Goal: Information Seeking & Learning: Learn about a topic

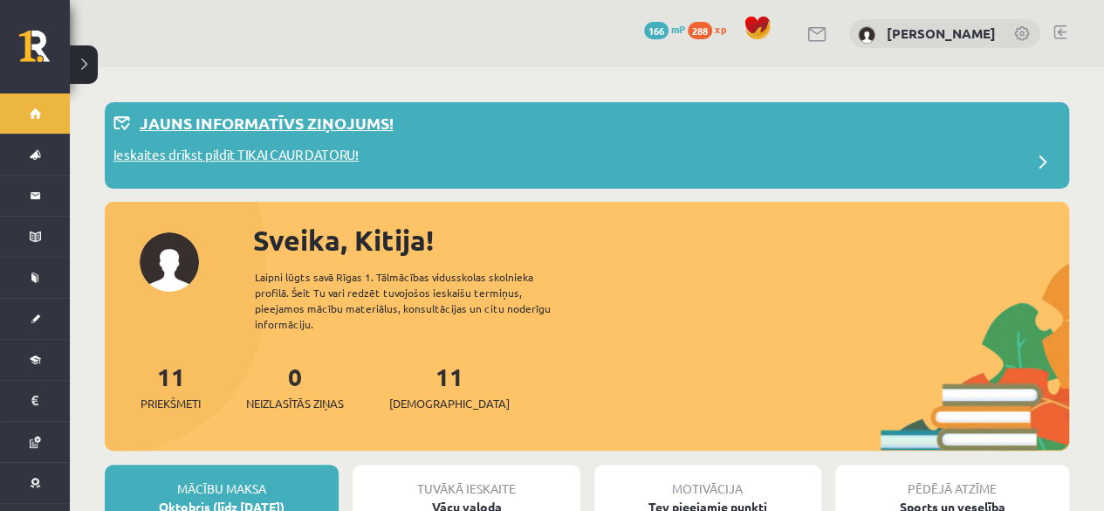
click at [326, 162] on p "Ieskaites drīkst pildīt TIKAI CAUR DATORU!" at bounding box center [235, 157] width 245 height 24
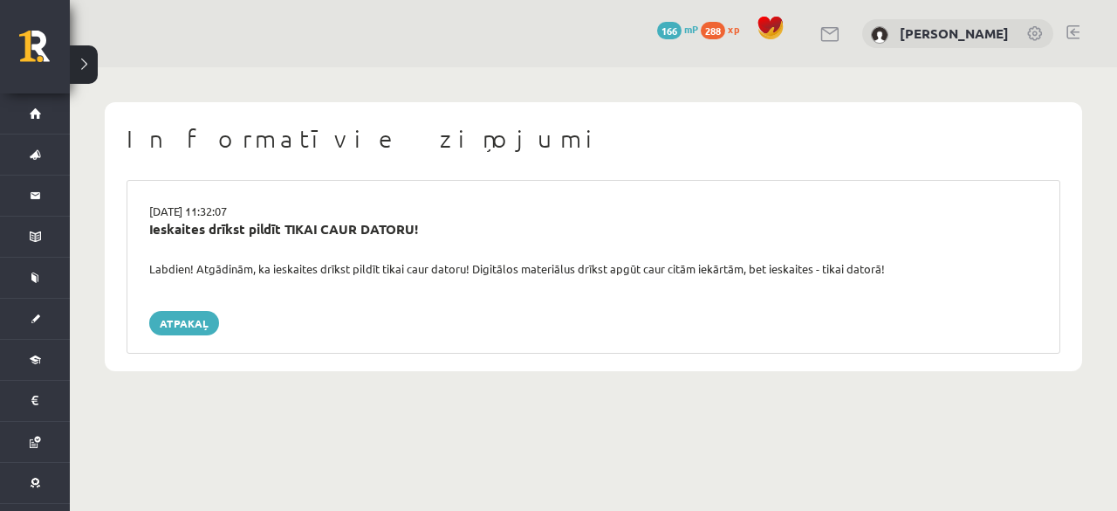
click at [220, 275] on div "Labdien! Atgādinām, ka ieskaites drīkst pildīt tikai caur datoru! Digitālos mat…" at bounding box center [593, 268] width 915 height 17
click at [200, 226] on div "Ieskaites drīkst pildīt TIKAI CAUR DATORU!" at bounding box center [593, 229] width 889 height 20
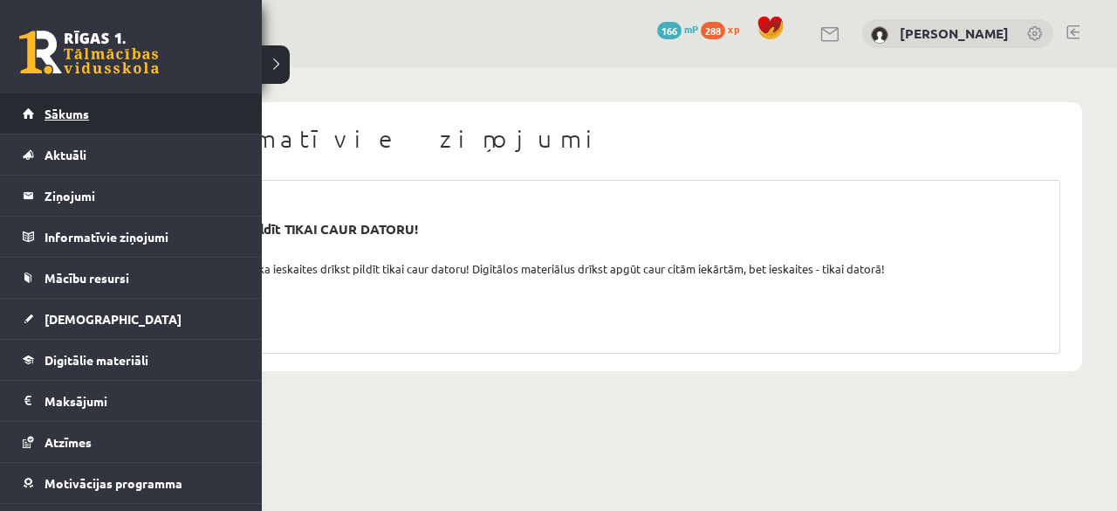
click at [70, 120] on span "Sākums" at bounding box center [67, 114] width 45 height 16
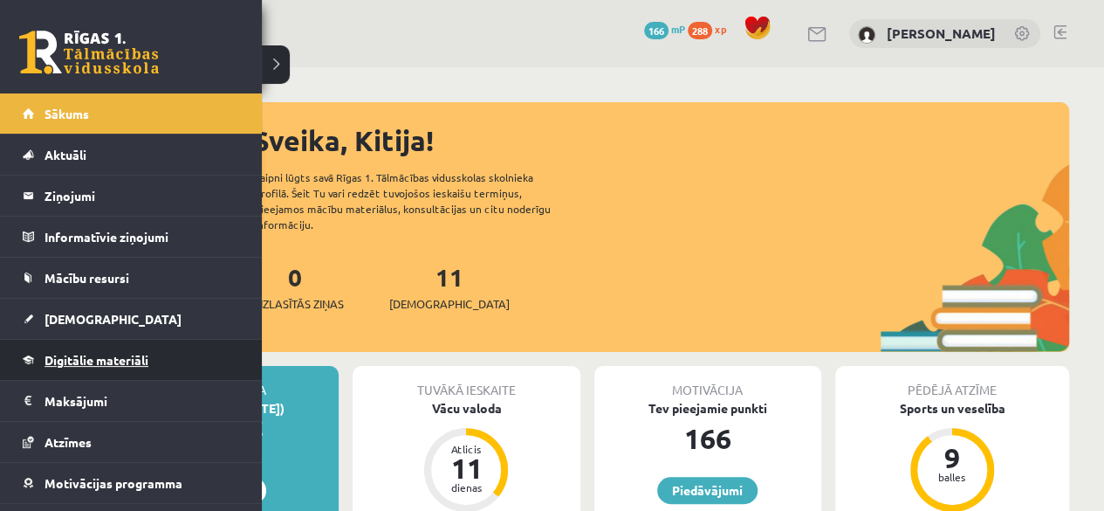
click at [98, 355] on span "Digitālie materiāli" at bounding box center [97, 360] width 104 height 16
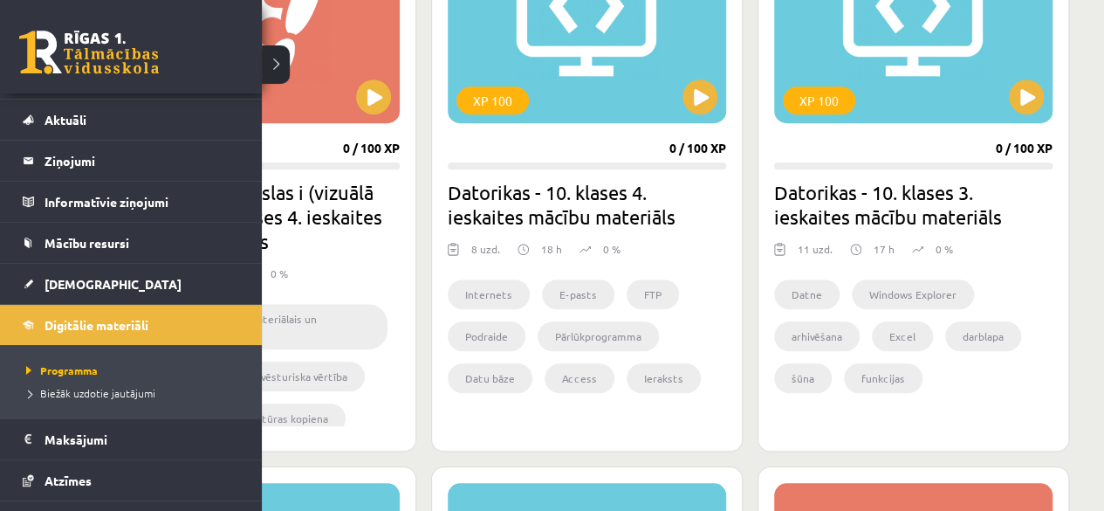
scroll to position [143, 0]
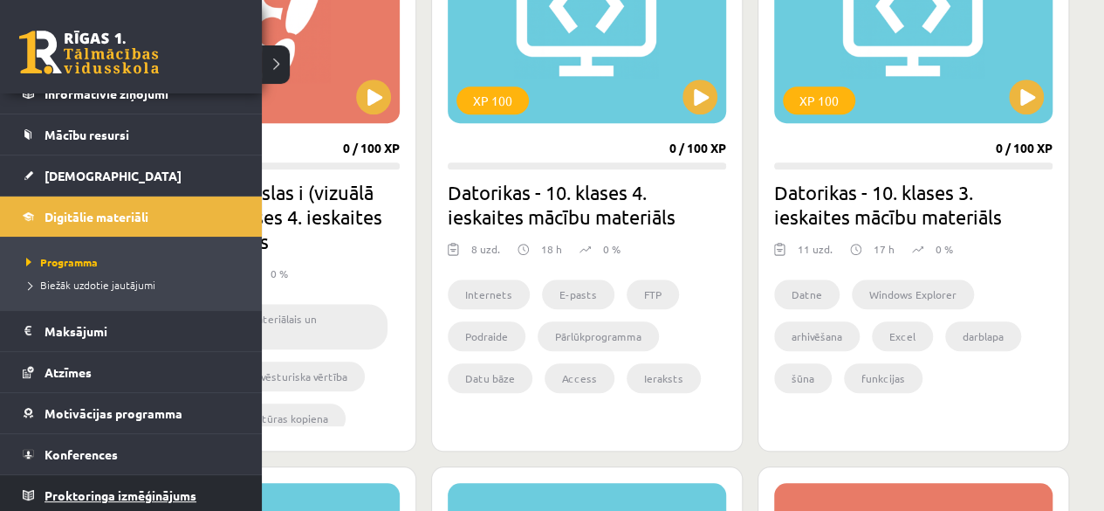
click at [54, 487] on span "Proktoringa izmēģinājums" at bounding box center [121, 495] width 152 height 16
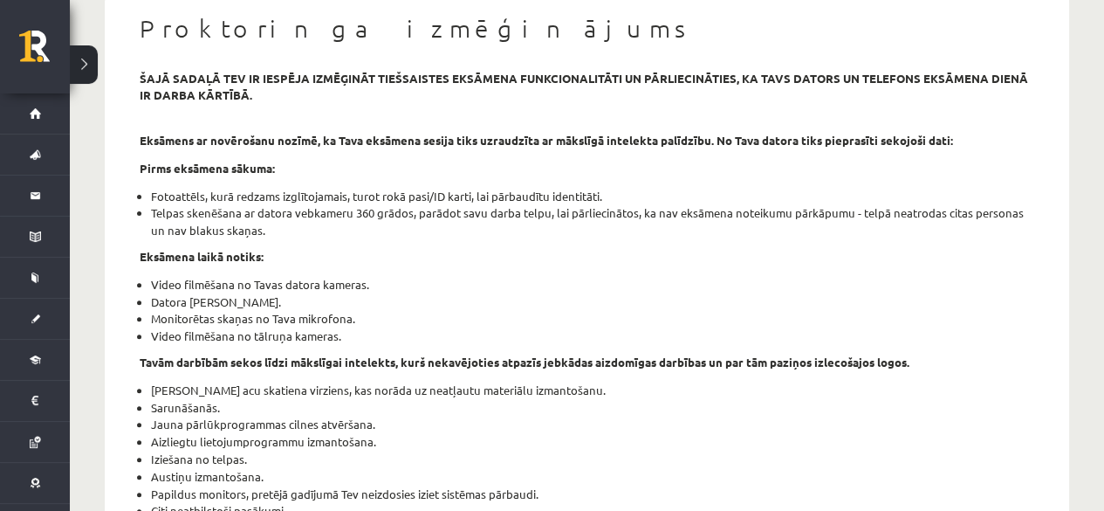
scroll to position [166, 0]
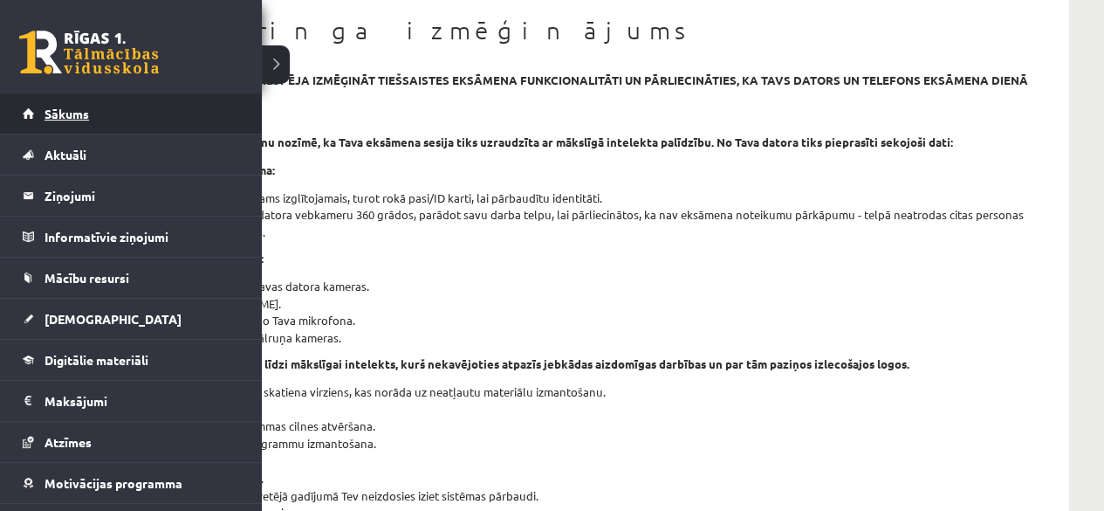
click at [85, 111] on span "Sākums" at bounding box center [67, 114] width 45 height 16
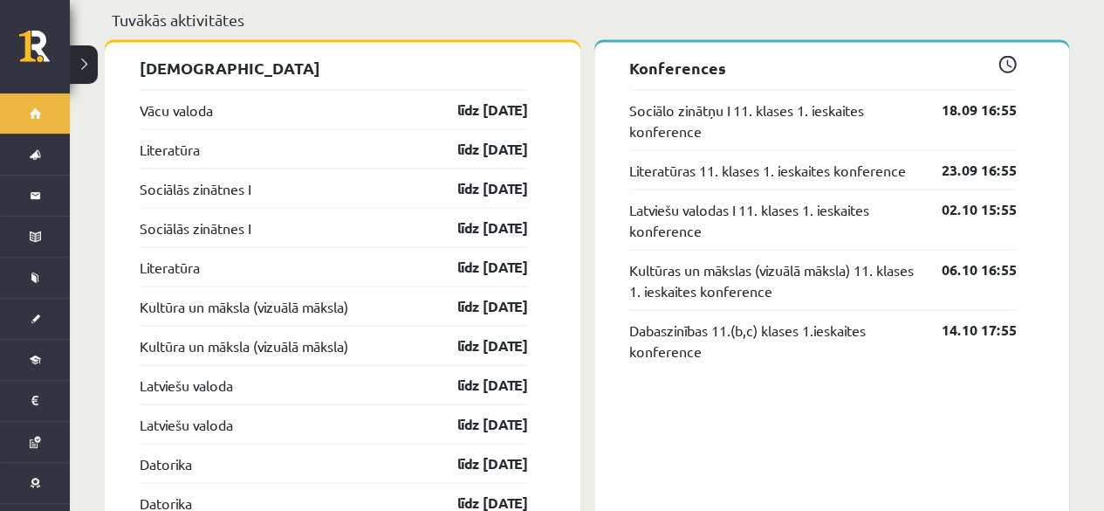
scroll to position [1613, 0]
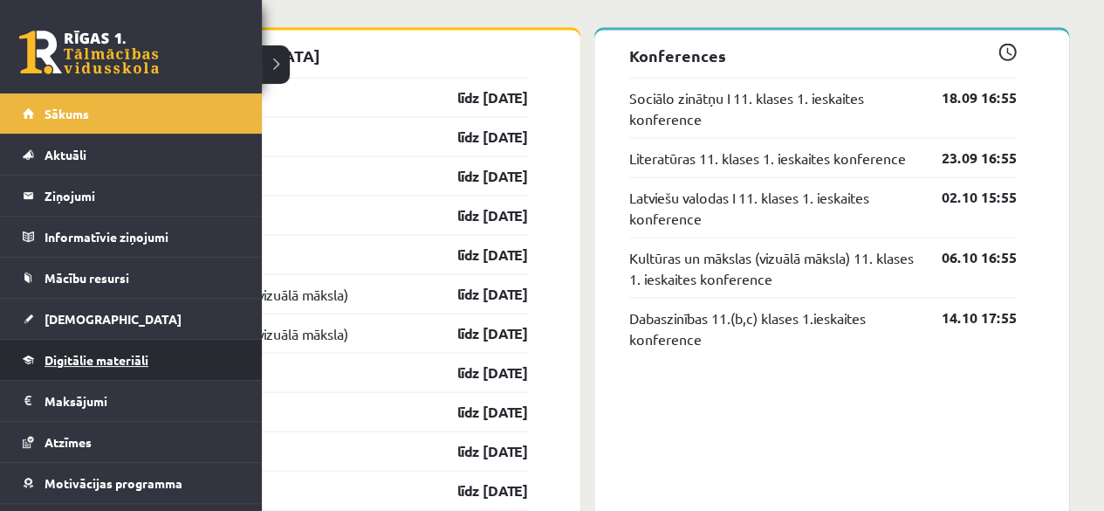
click at [100, 347] on link "Digitālie materiāli" at bounding box center [131, 360] width 217 height 40
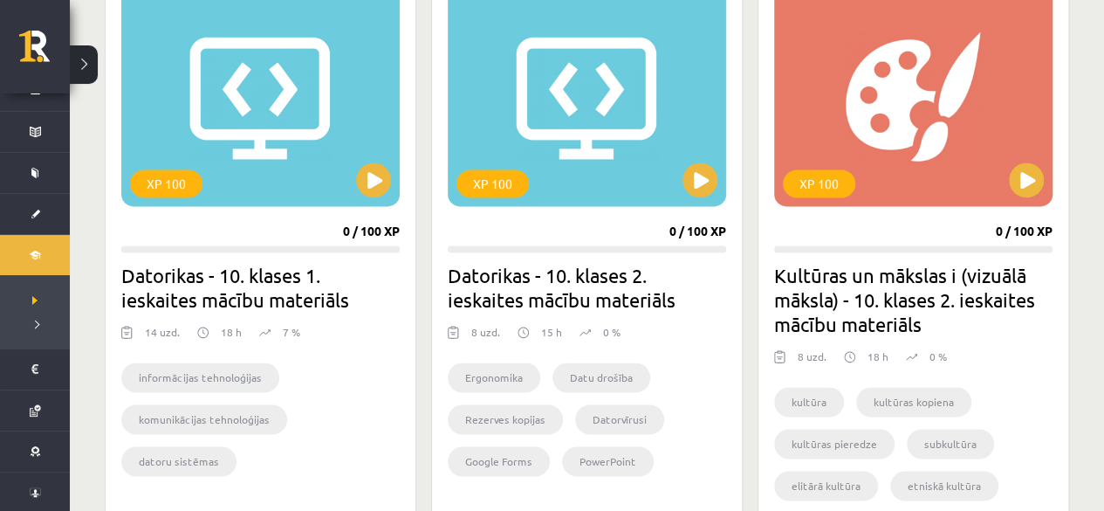
scroll to position [1072, 0]
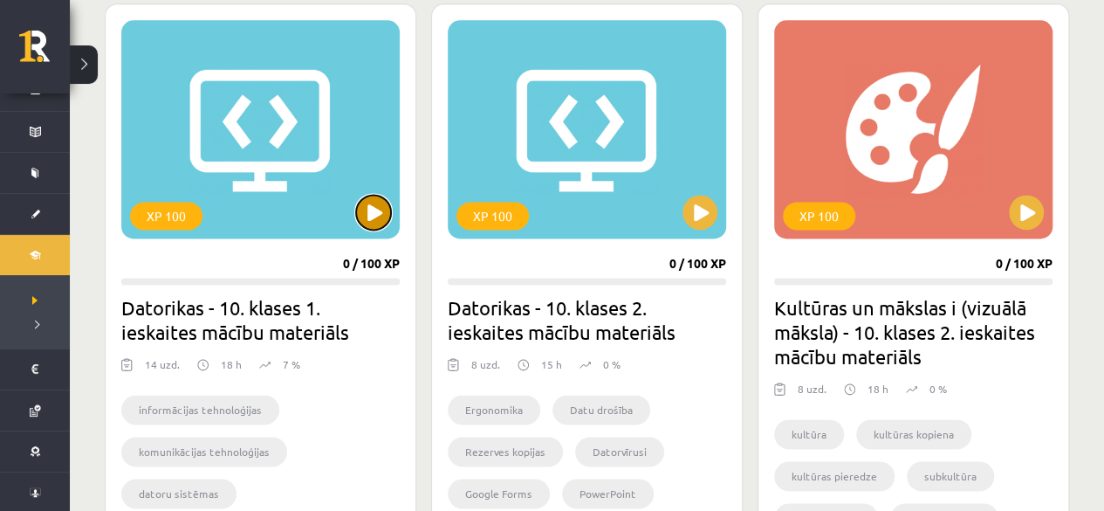
click at [361, 213] on button at bounding box center [373, 212] width 35 height 35
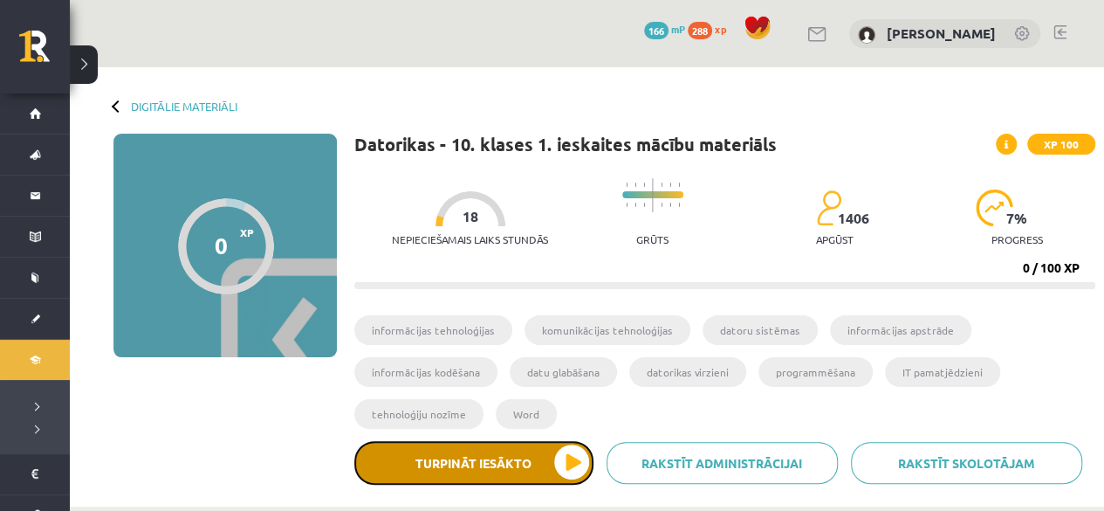
click at [443, 460] on button "Turpināt iesākto" at bounding box center [473, 463] width 239 height 44
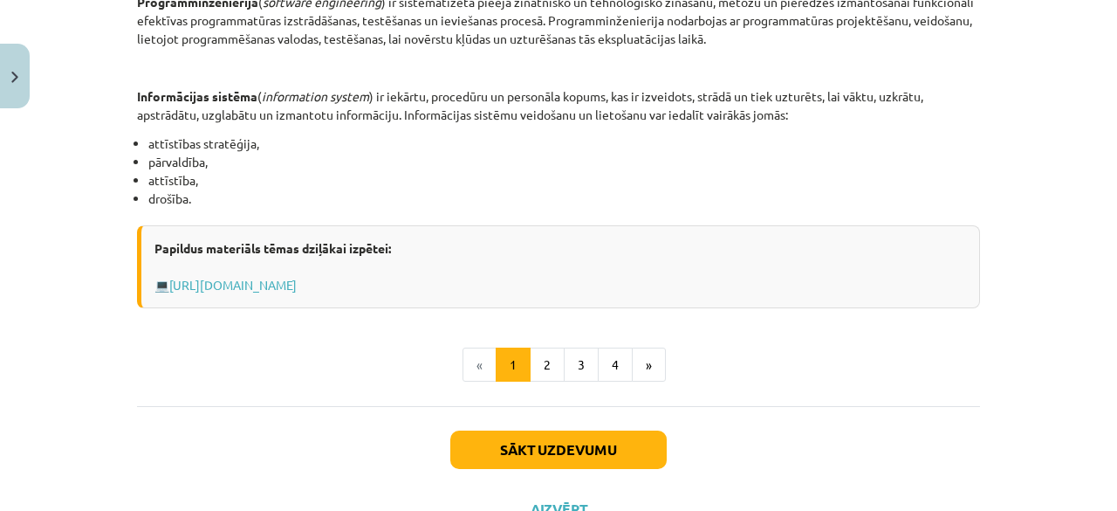
scroll to position [980, 0]
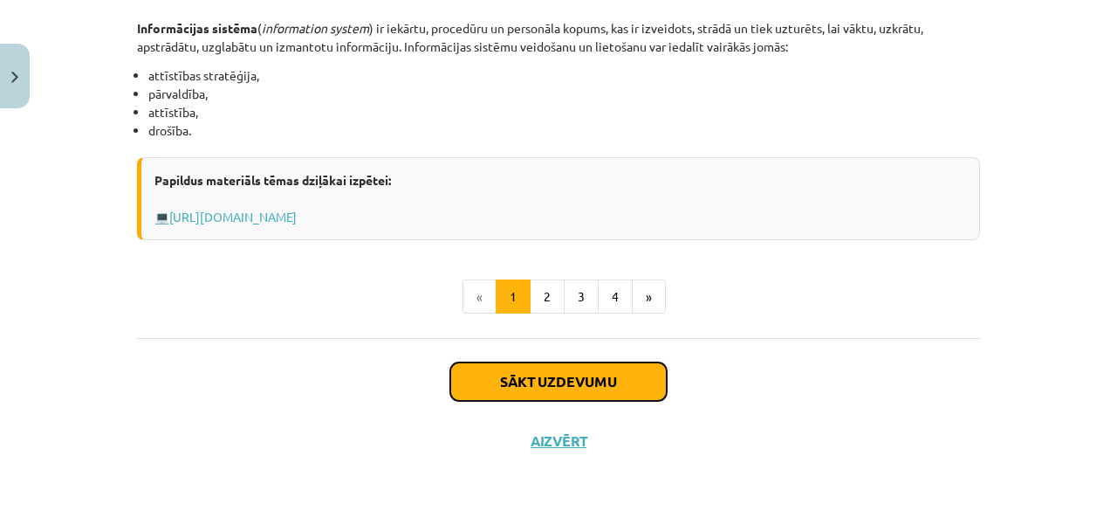
click at [481, 367] on button "Sākt uzdevumu" at bounding box center [558, 381] width 216 height 38
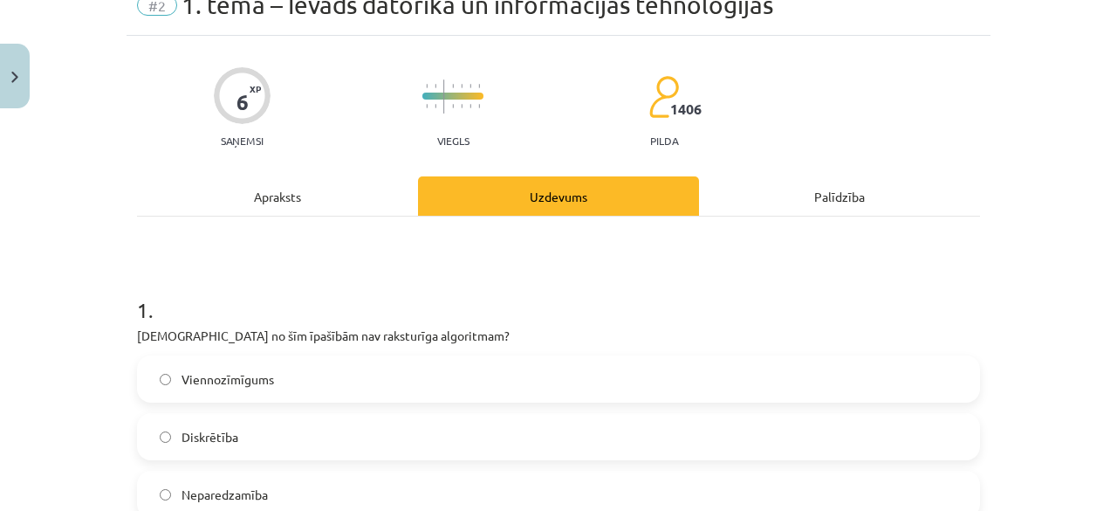
scroll to position [44, 0]
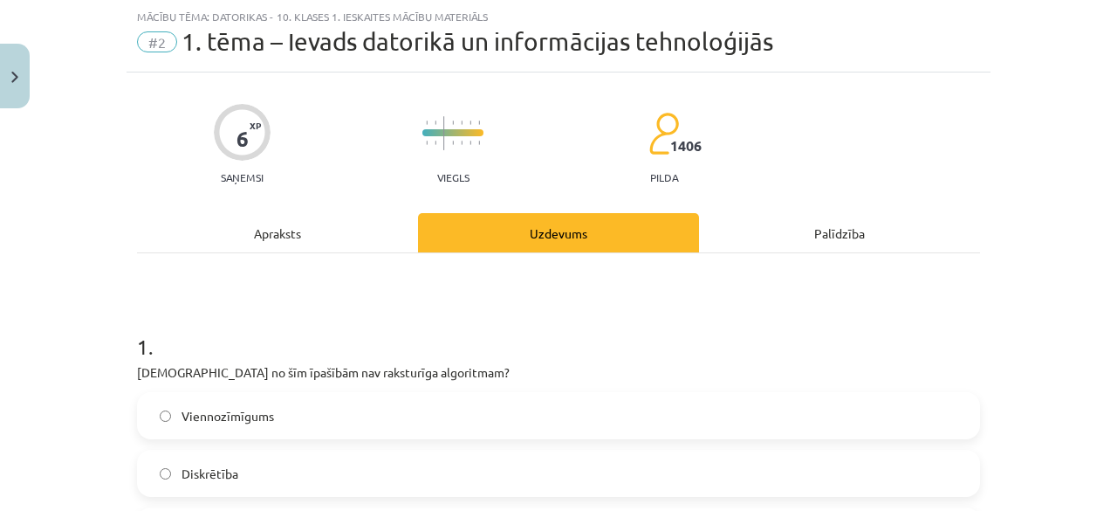
click at [244, 240] on div "Apraksts" at bounding box center [277, 232] width 281 height 39
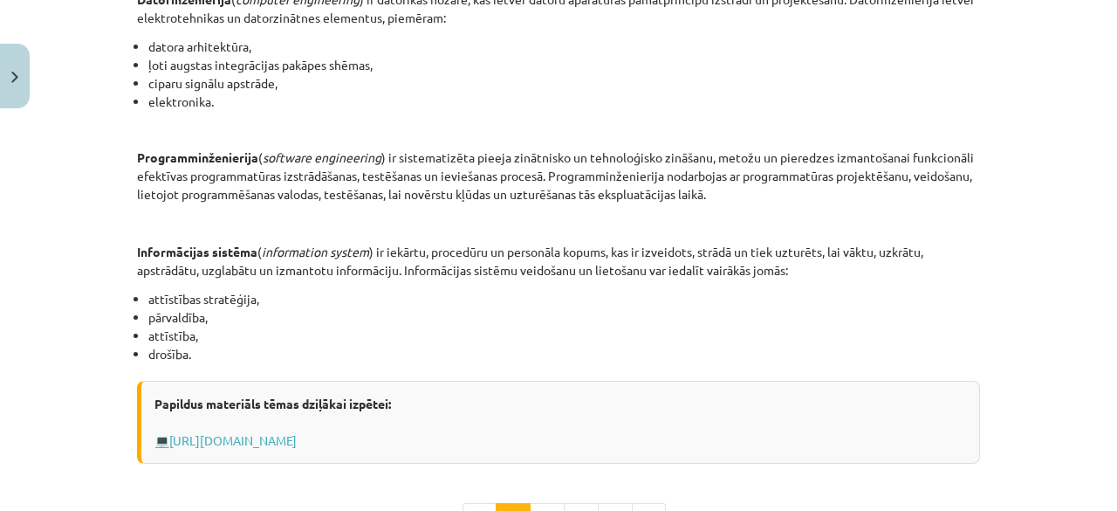
scroll to position [980, 0]
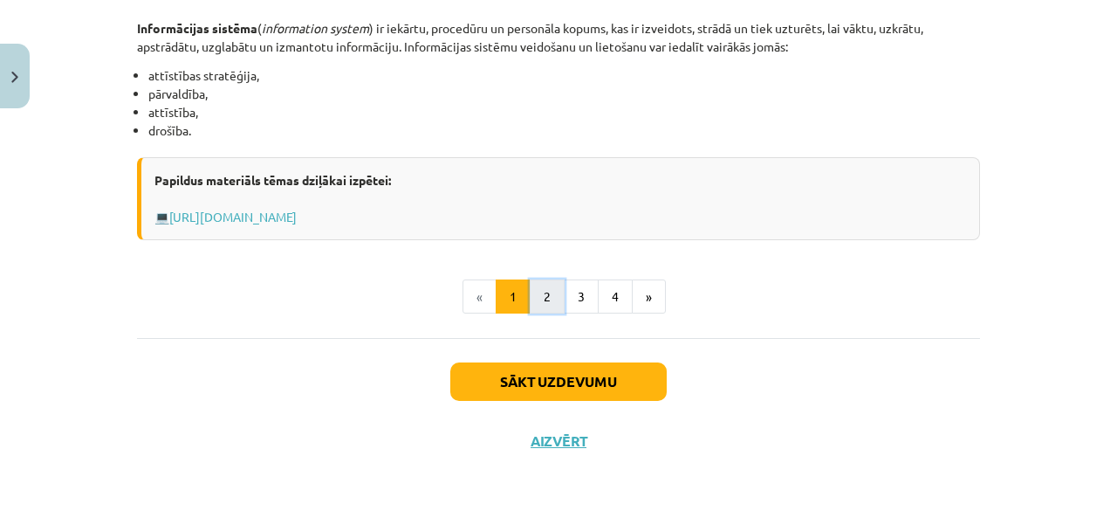
click at [540, 299] on button "2" at bounding box center [547, 296] width 35 height 35
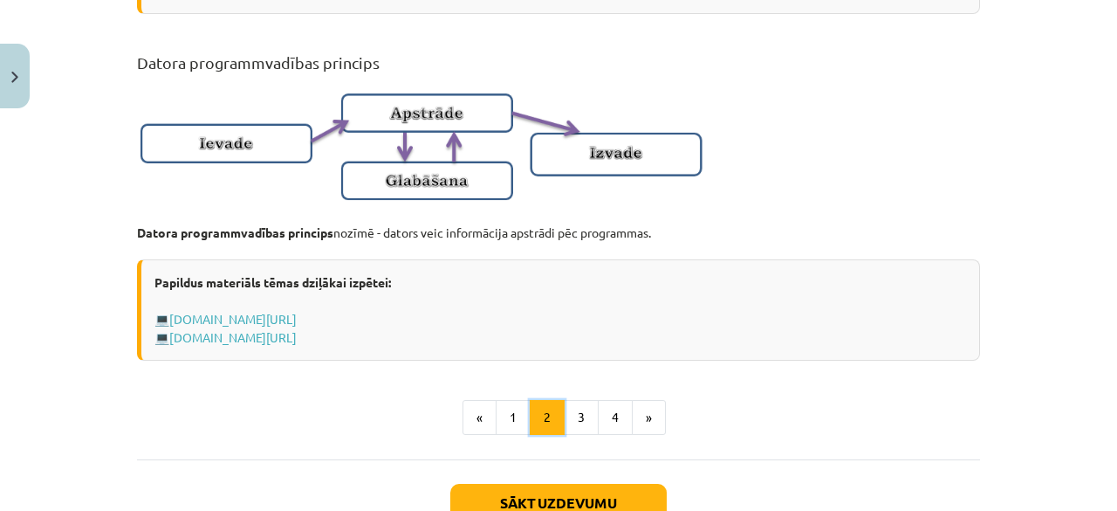
scroll to position [1152, 0]
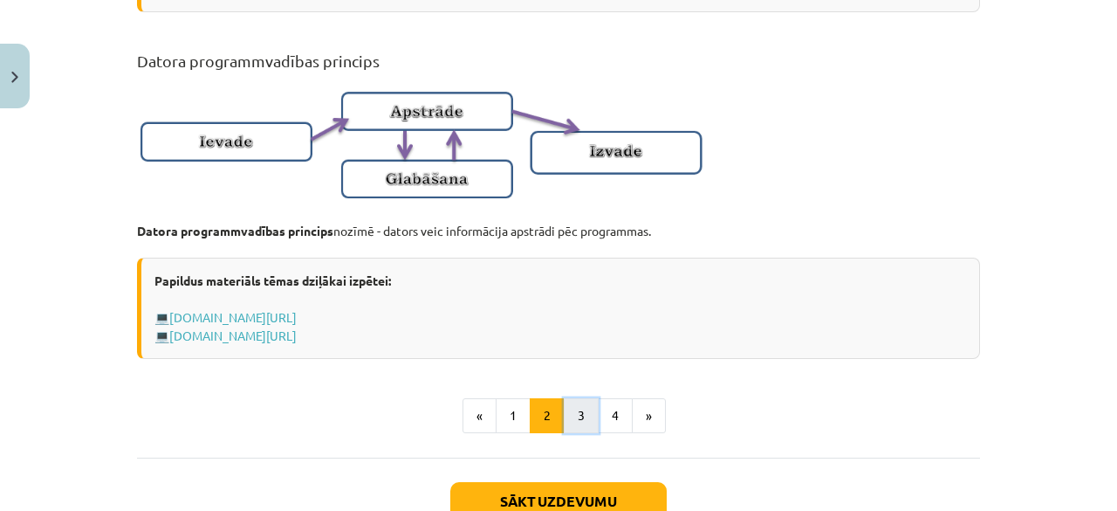
click at [580, 430] on button "3" at bounding box center [581, 415] width 35 height 35
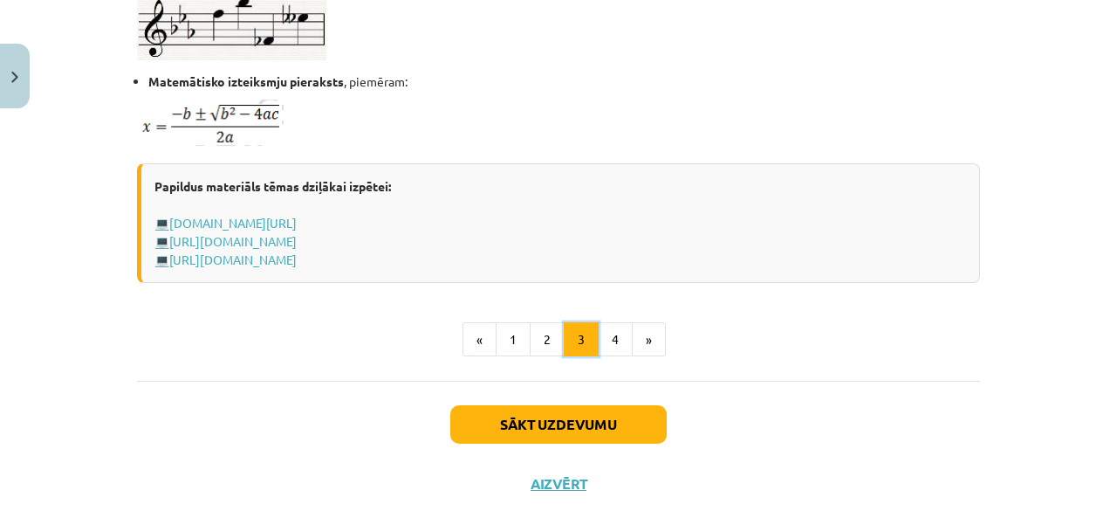
scroll to position [1219, 0]
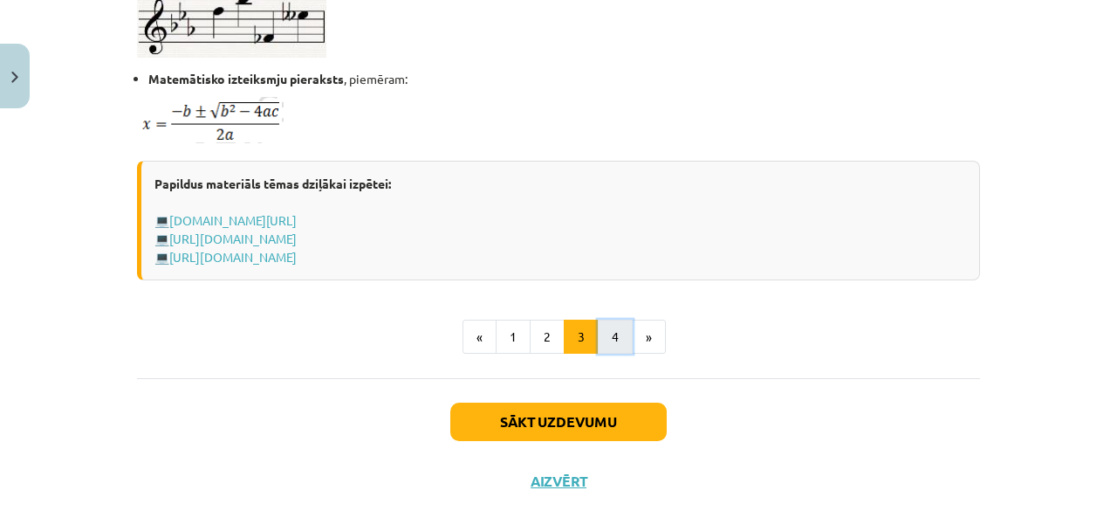
click at [610, 319] on button "4" at bounding box center [615, 336] width 35 height 35
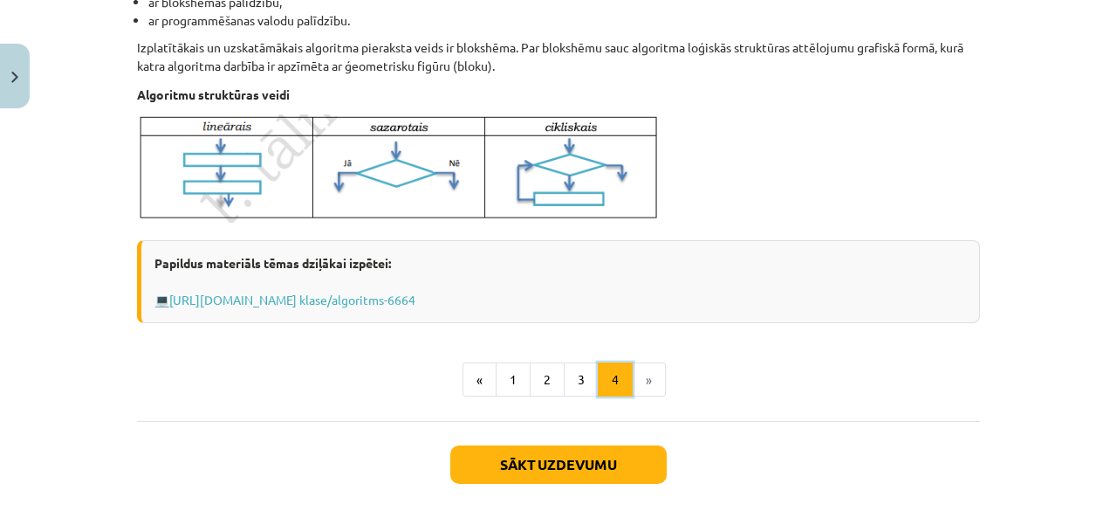
scroll to position [766, 0]
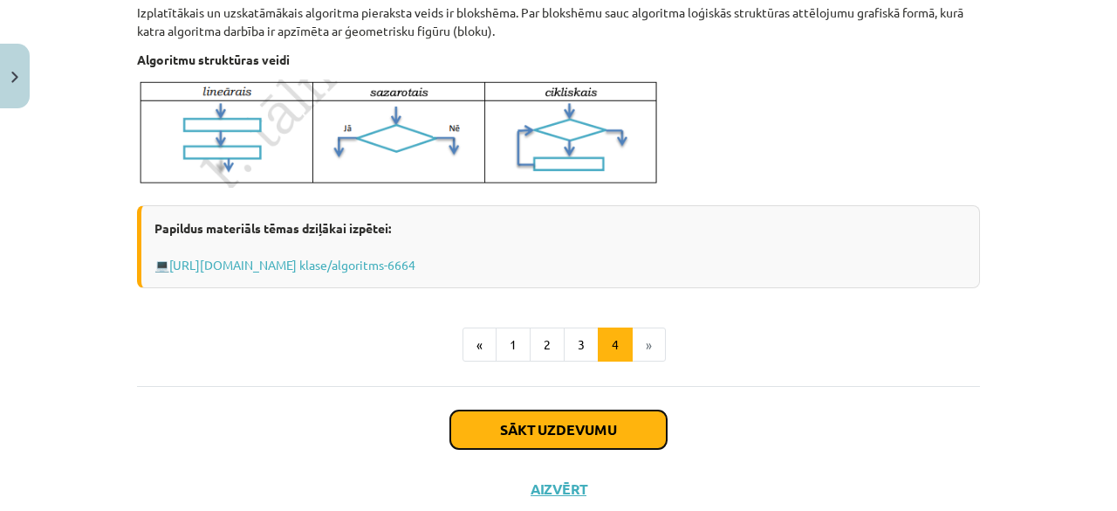
click at [604, 434] on button "Sākt uzdevumu" at bounding box center [558, 429] width 216 height 38
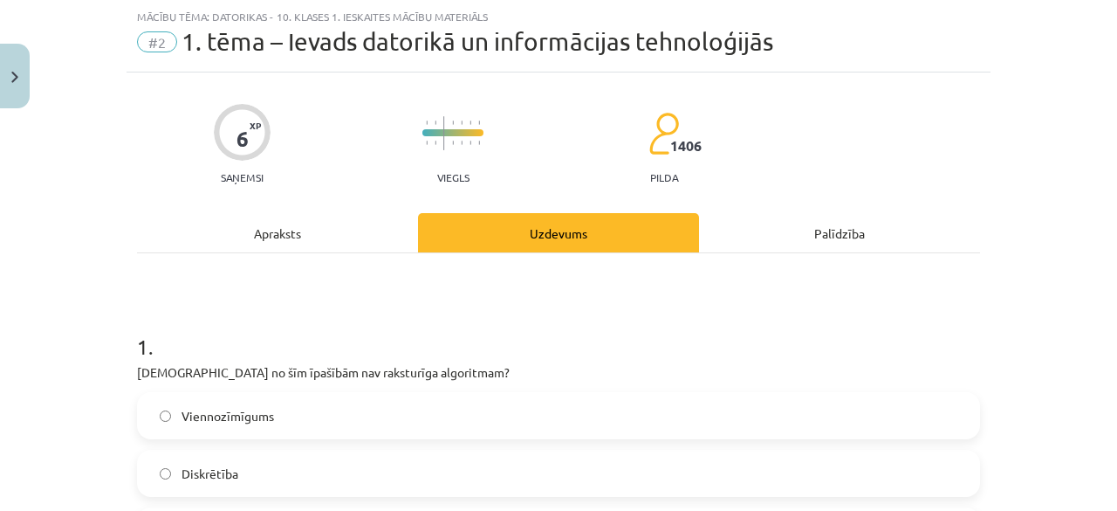
scroll to position [44, 0]
click at [604, 434] on label "Viennozīmīgums" at bounding box center [559, 416] width 840 height 44
click at [285, 226] on div "Apraksts" at bounding box center [277, 232] width 281 height 39
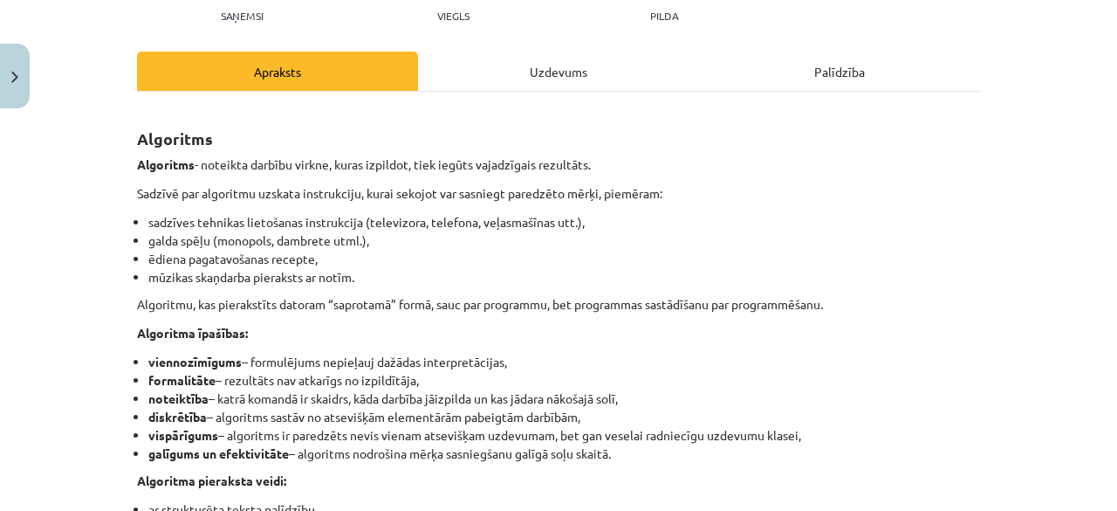
scroll to position [207, 0]
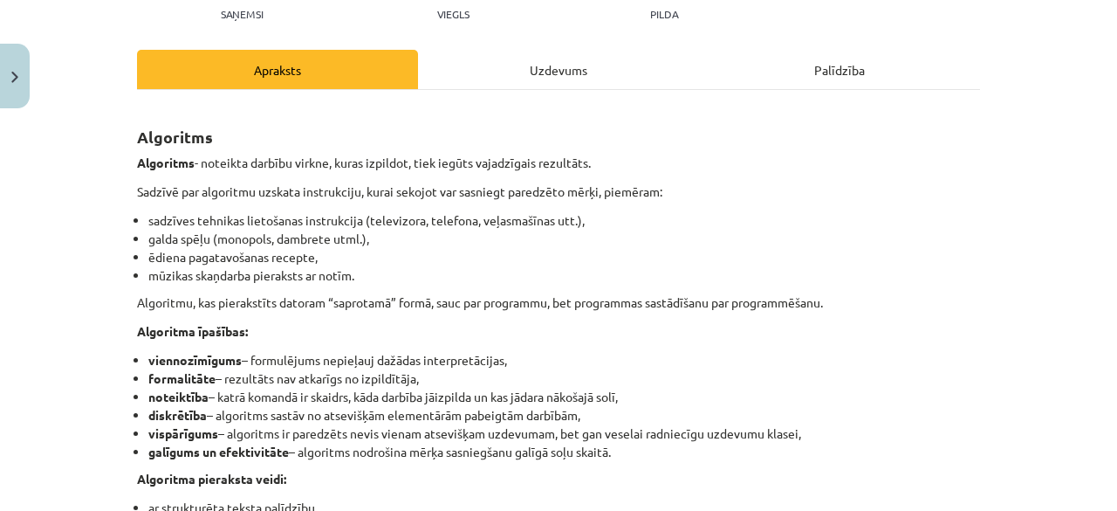
click at [558, 68] on div "Uzdevums" at bounding box center [558, 69] width 281 height 39
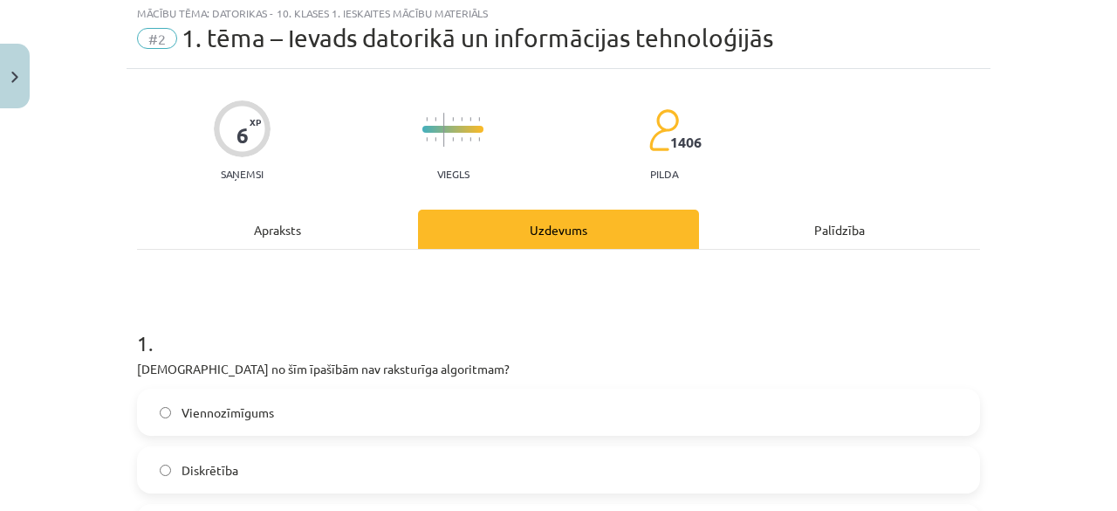
scroll to position [44, 0]
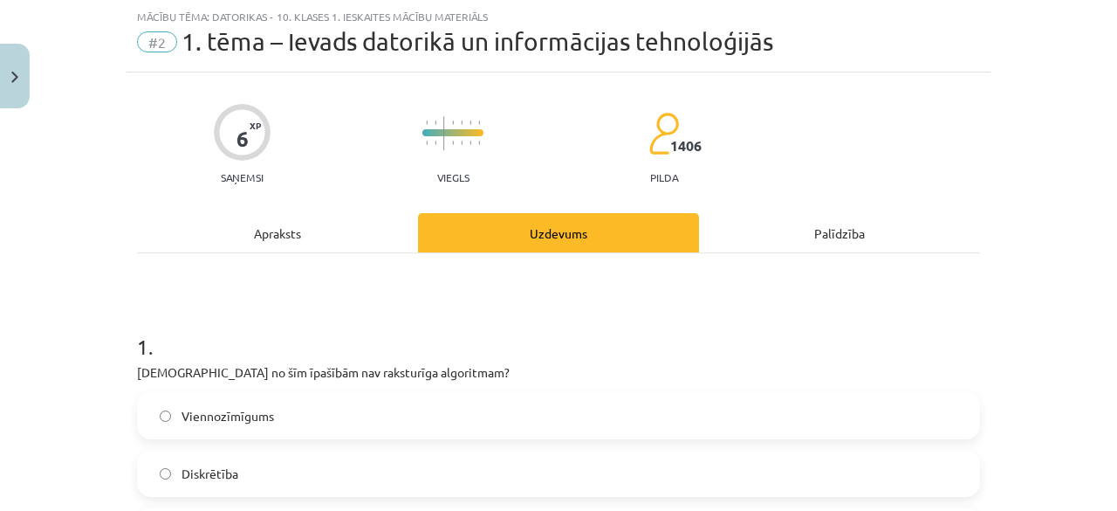
click at [271, 229] on div "Apraksts" at bounding box center [277, 232] width 281 height 39
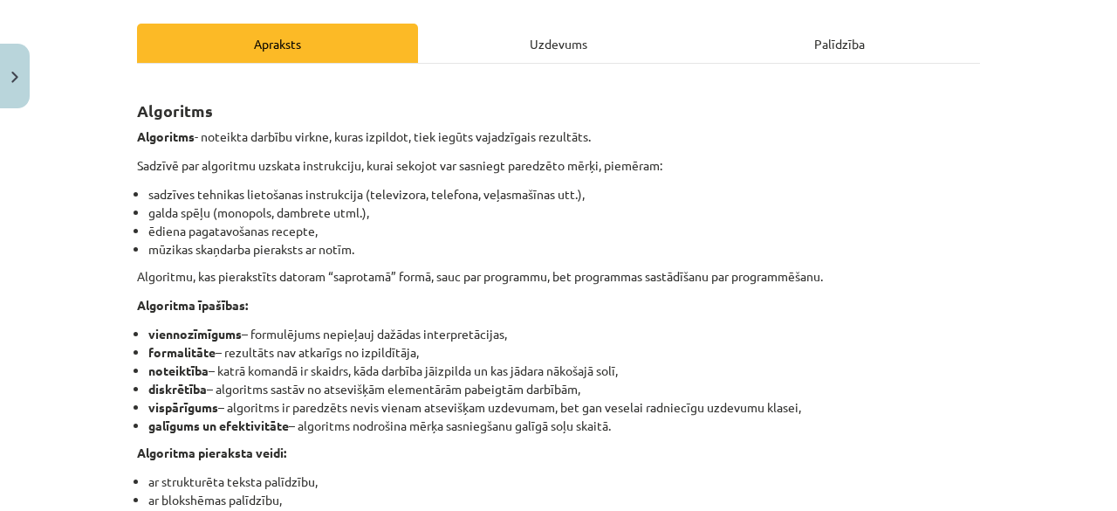
scroll to position [80, 0]
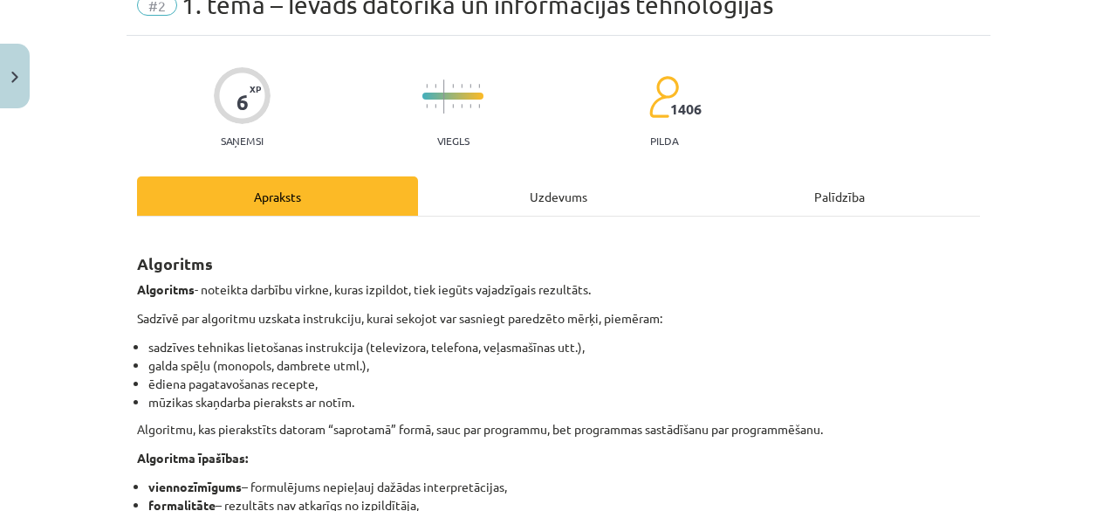
click at [526, 201] on div "Uzdevums" at bounding box center [558, 195] width 281 height 39
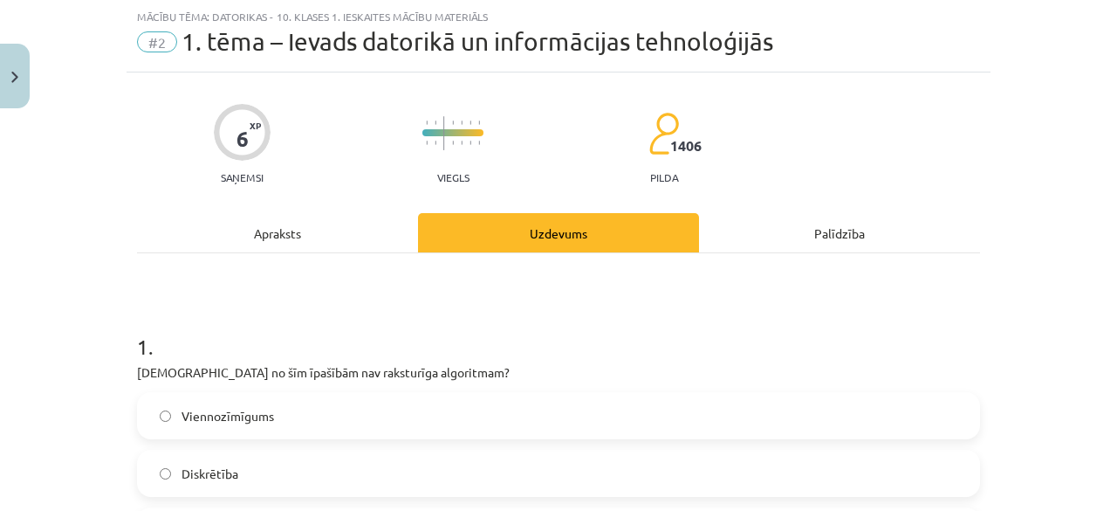
click at [446, 403] on label "Viennozīmīgums" at bounding box center [559, 416] width 840 height 44
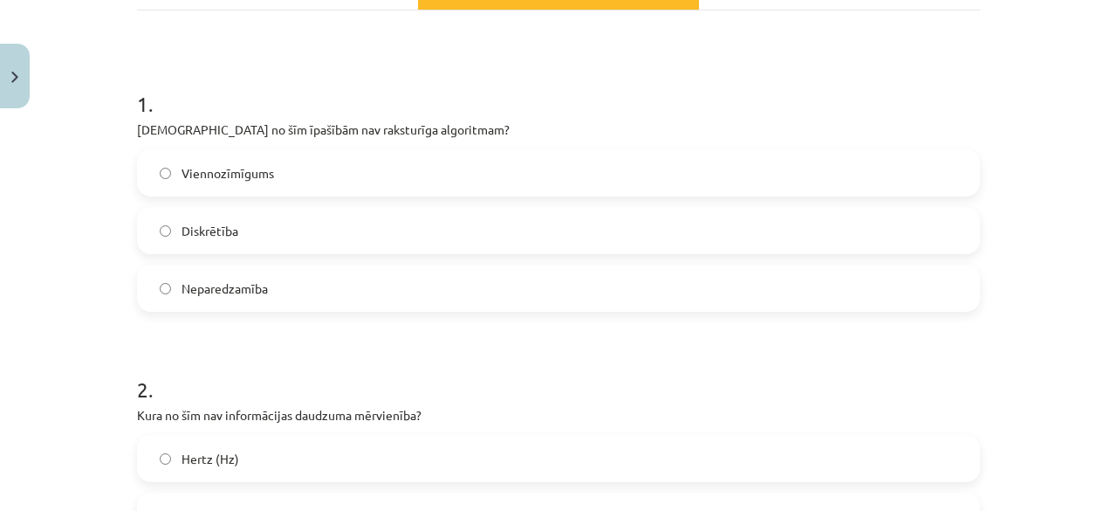
scroll to position [221, 0]
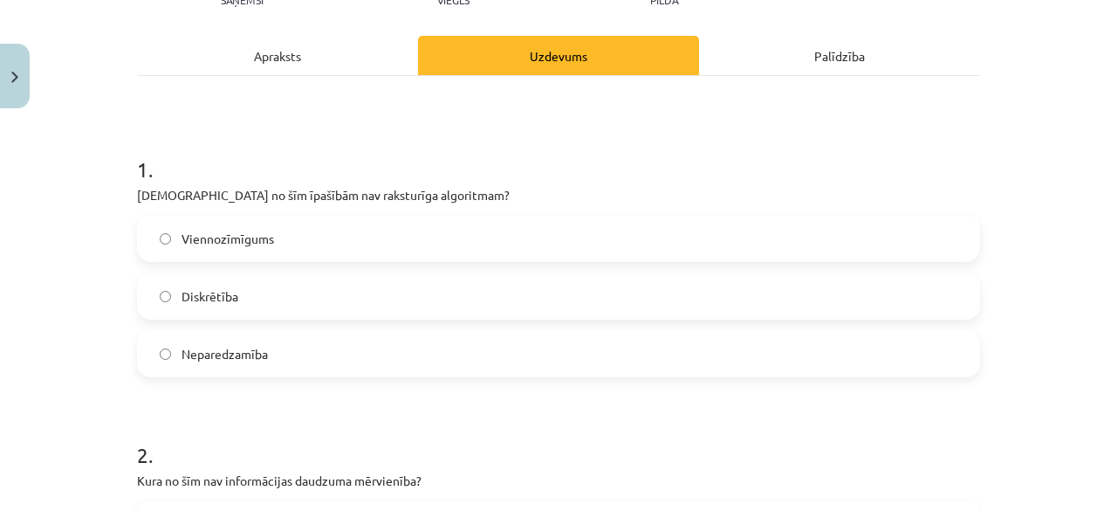
click at [286, 52] on div "Apraksts" at bounding box center [277, 55] width 281 height 39
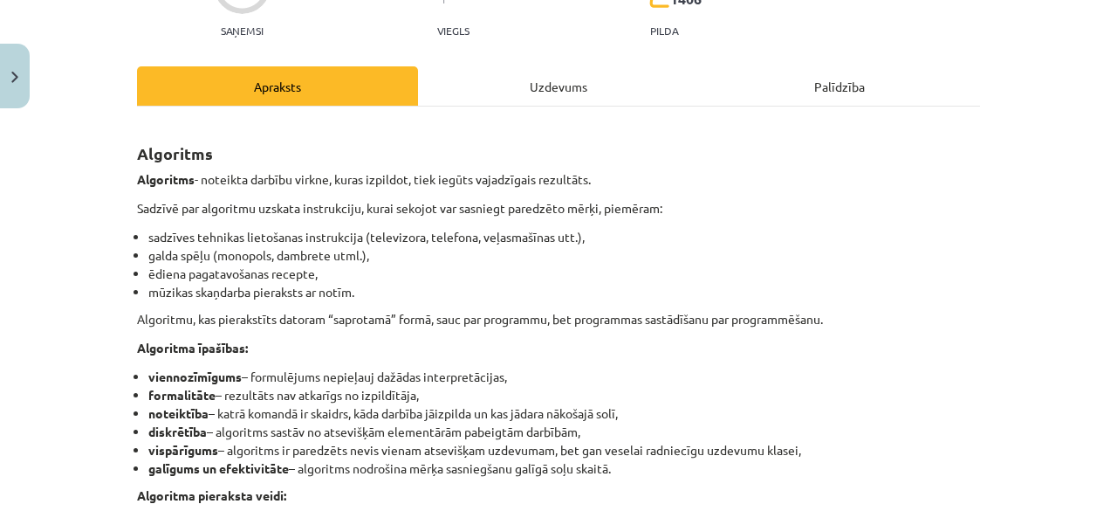
scroll to position [180, 0]
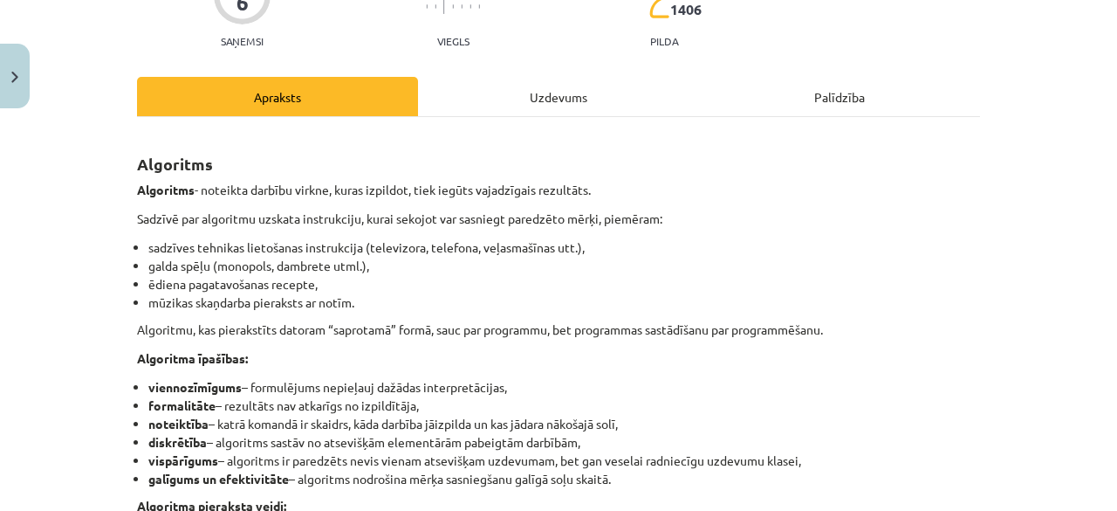
click at [435, 111] on div "Uzdevums" at bounding box center [558, 96] width 281 height 39
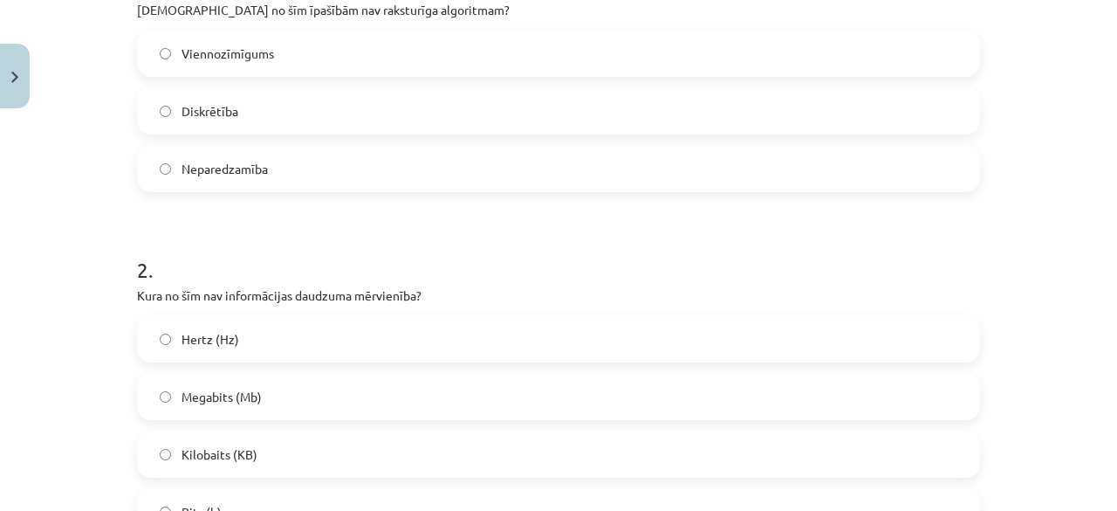
scroll to position [469, 0]
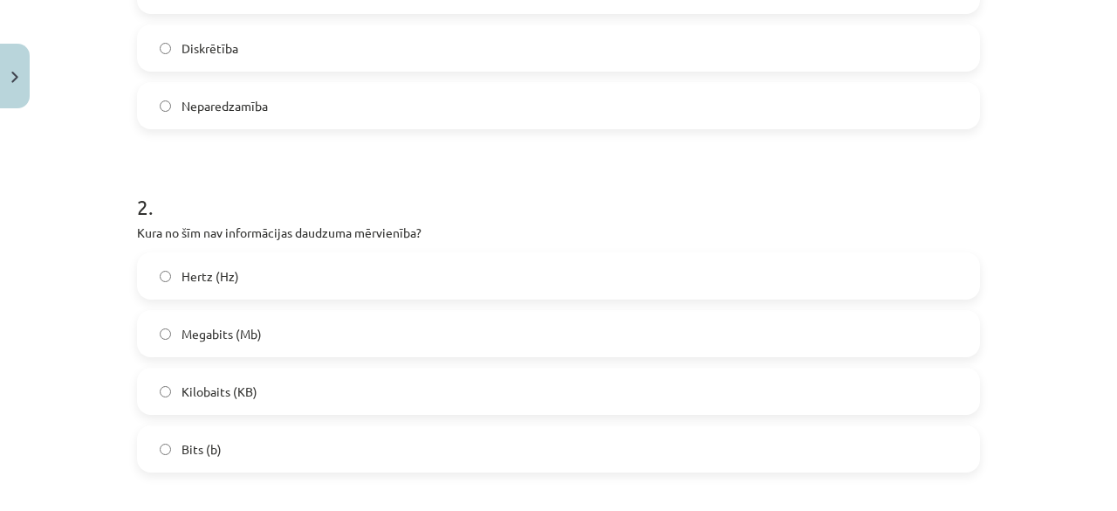
click at [658, 105] on label "Neparedzamība" at bounding box center [559, 106] width 840 height 44
click at [574, 256] on label "Hertz (Hz)" at bounding box center [559, 276] width 840 height 44
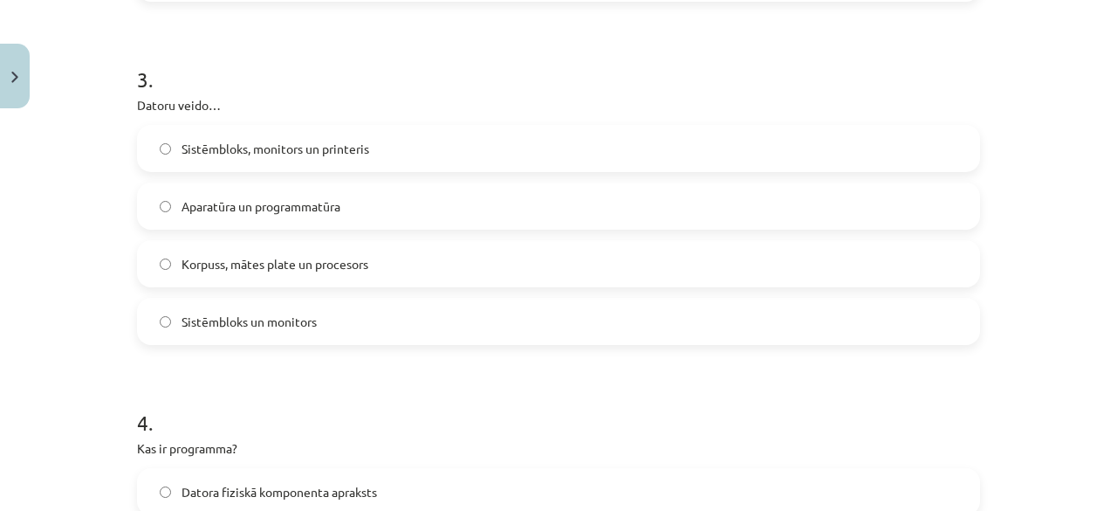
scroll to position [953, 0]
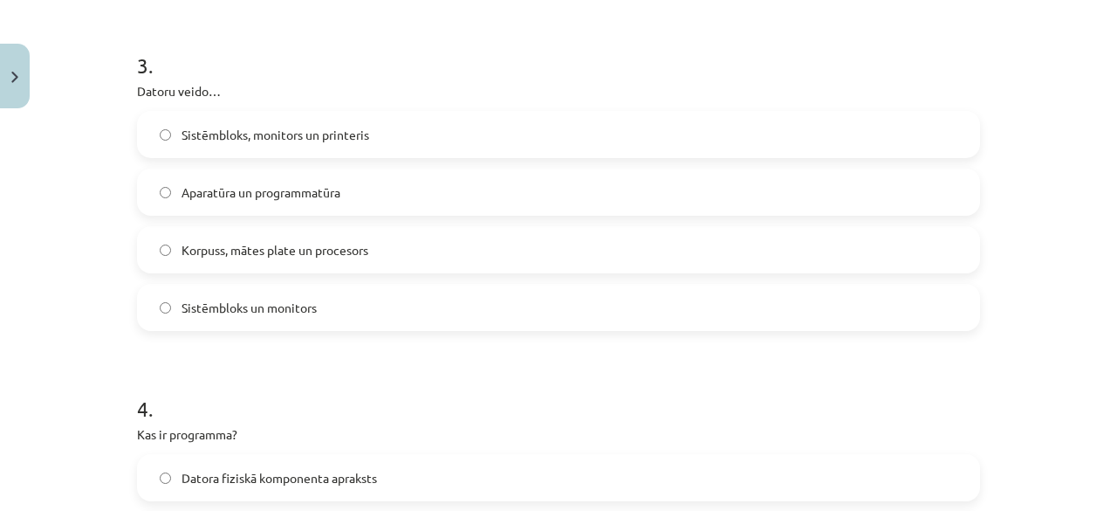
click at [564, 182] on label "Aparatūra un programmatūra" at bounding box center [559, 192] width 840 height 44
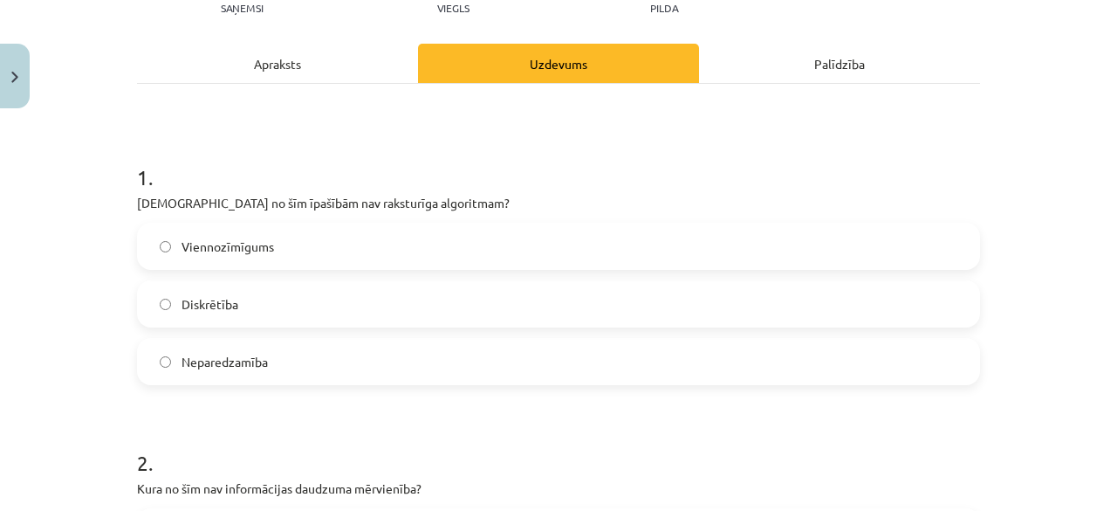
scroll to position [0, 0]
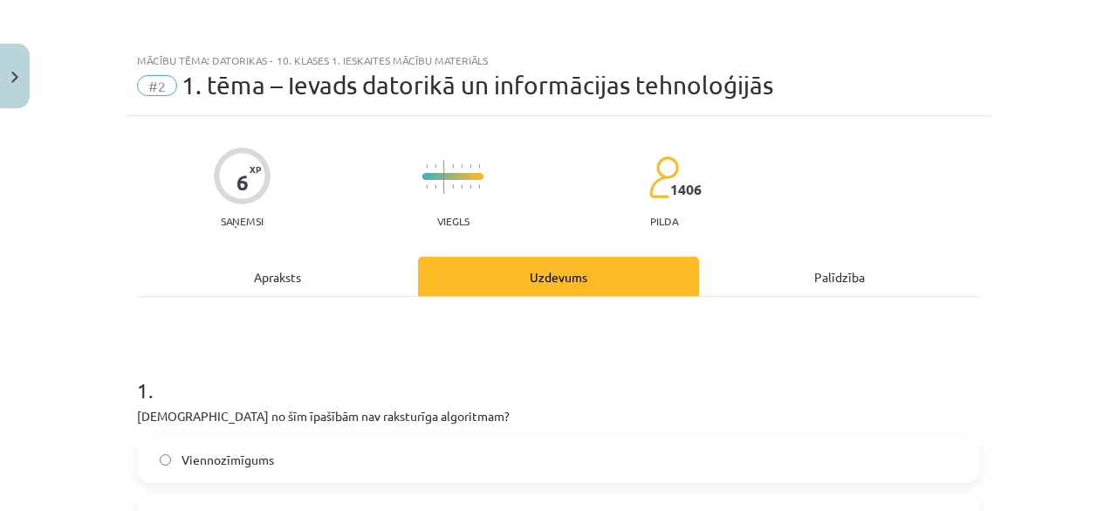
click at [271, 281] on div "Apraksts" at bounding box center [277, 276] width 281 height 39
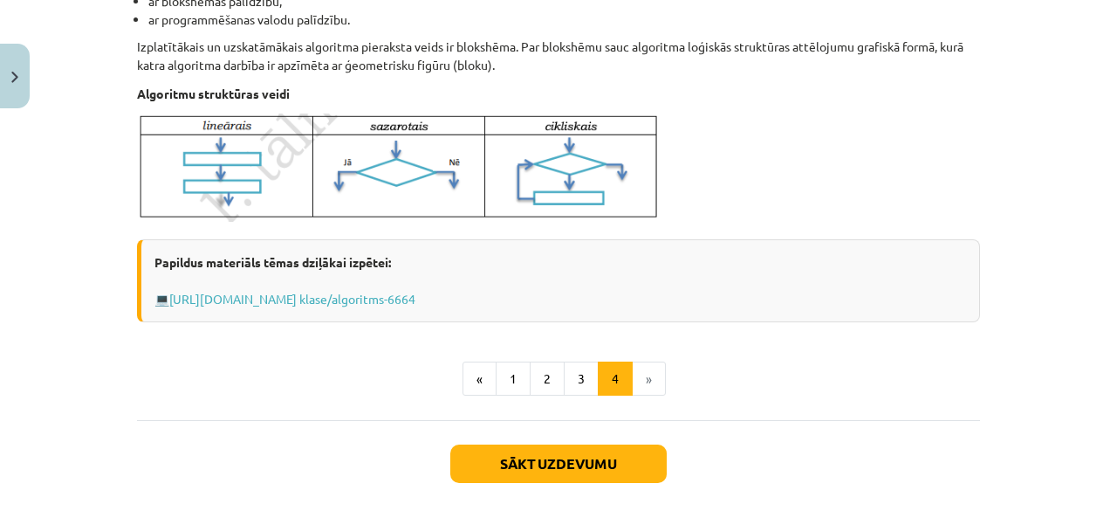
scroll to position [737, 0]
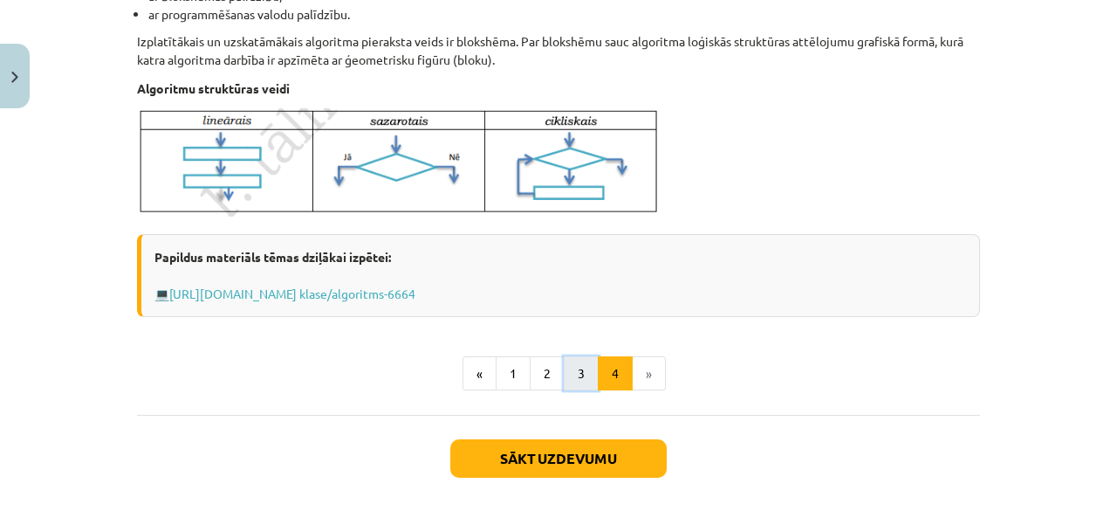
click at [578, 372] on button "3" at bounding box center [581, 373] width 35 height 35
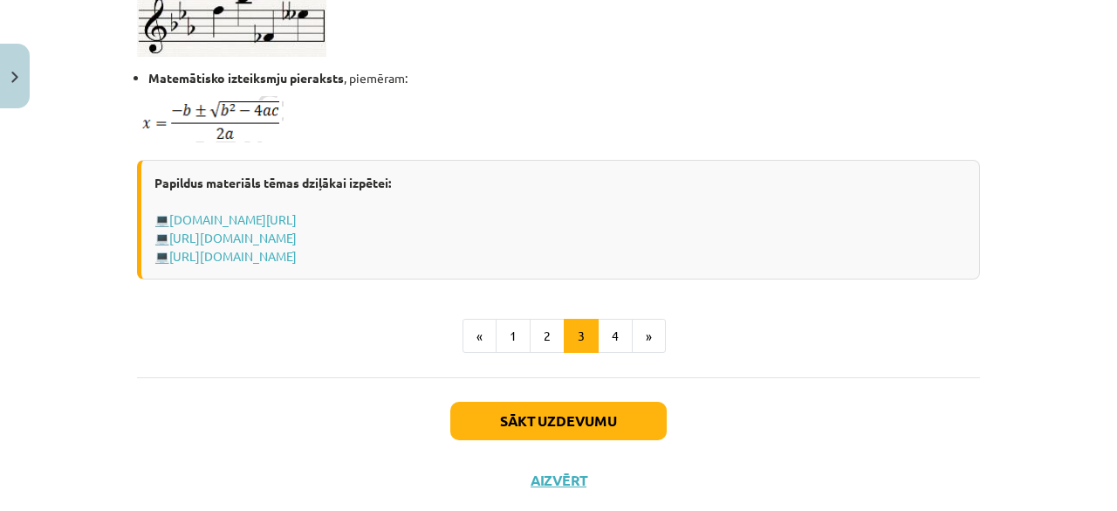
scroll to position [1260, 0]
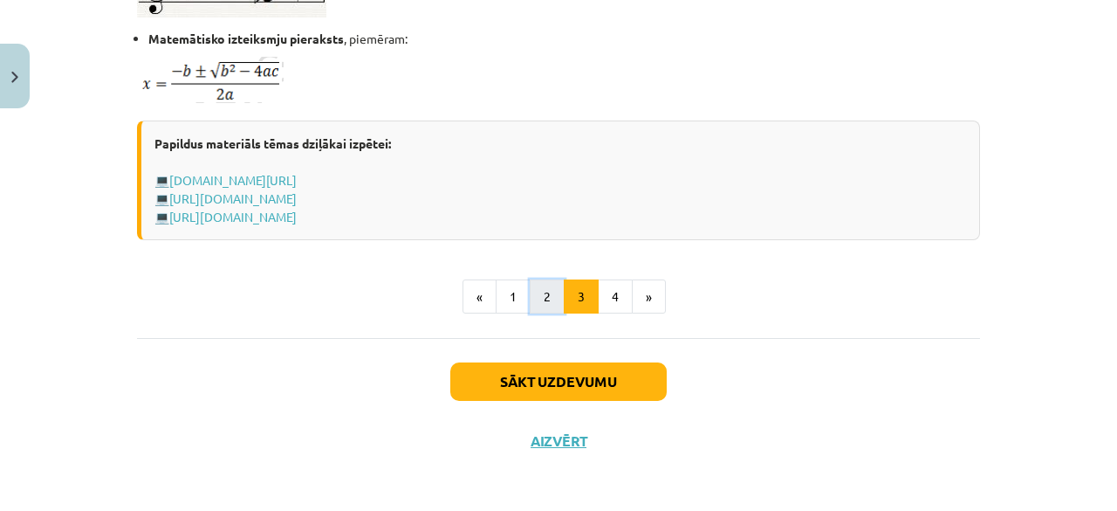
click at [551, 301] on button "2" at bounding box center [547, 296] width 35 height 35
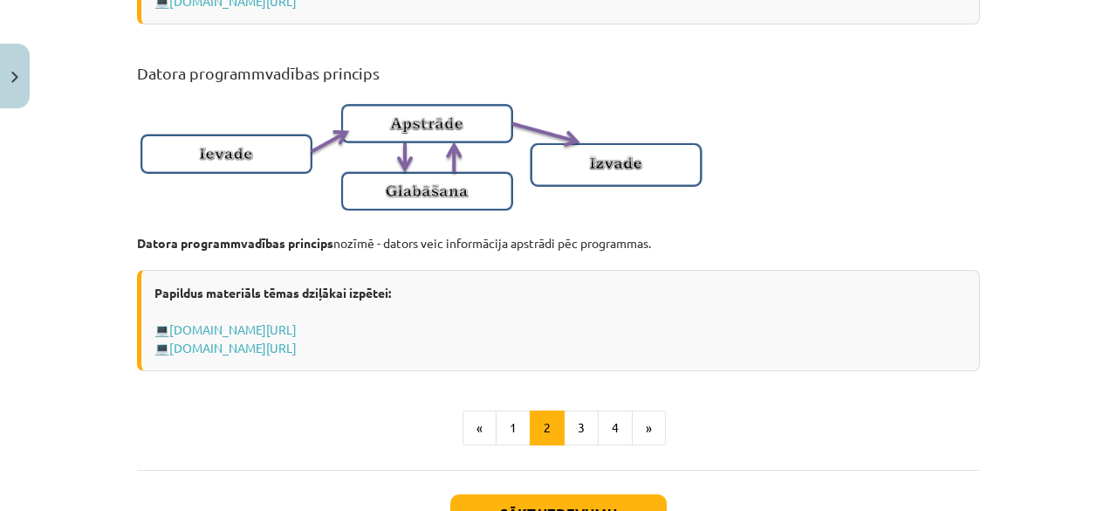
scroll to position [1164, 0]
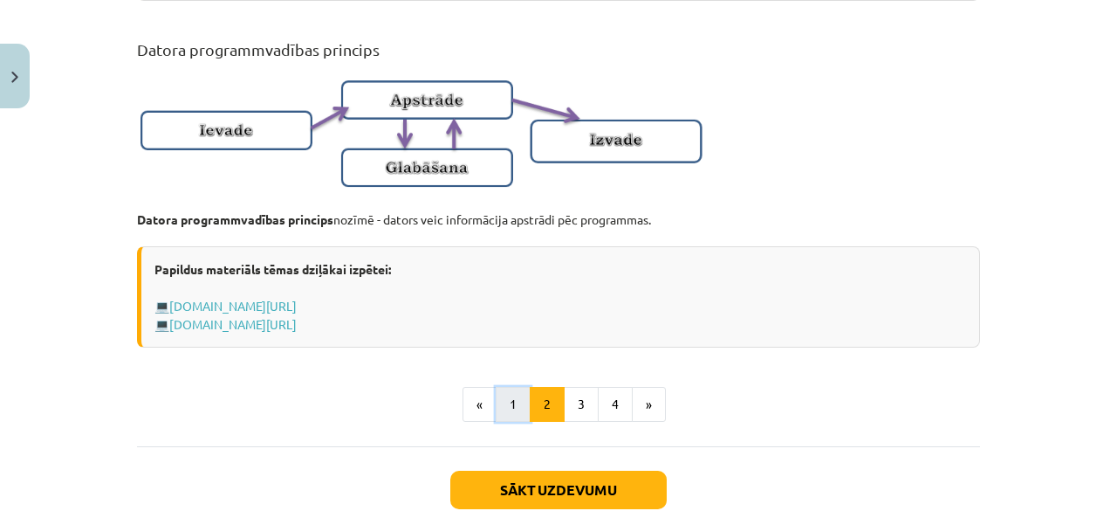
click at [506, 414] on button "1" at bounding box center [513, 404] width 35 height 35
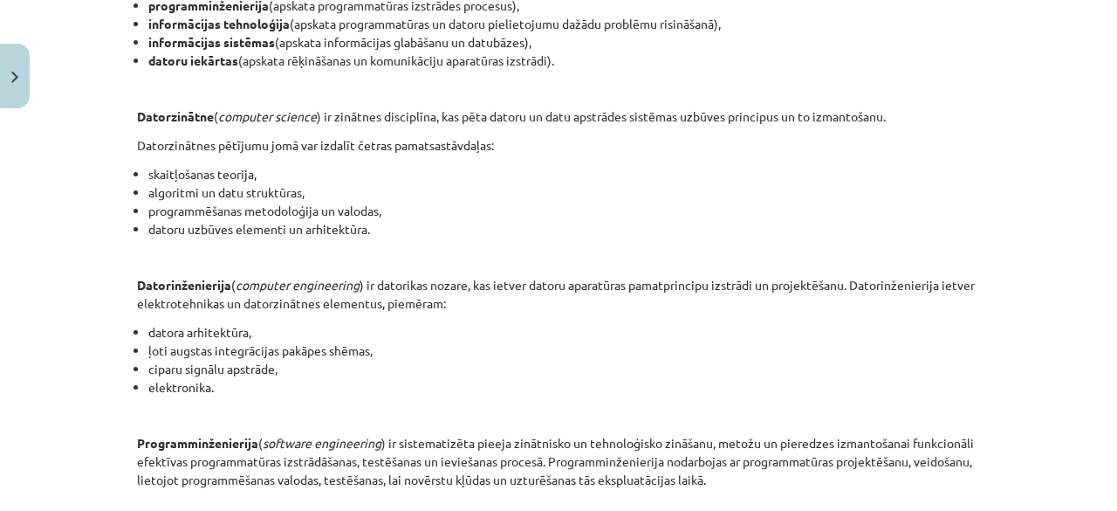
scroll to position [0, 0]
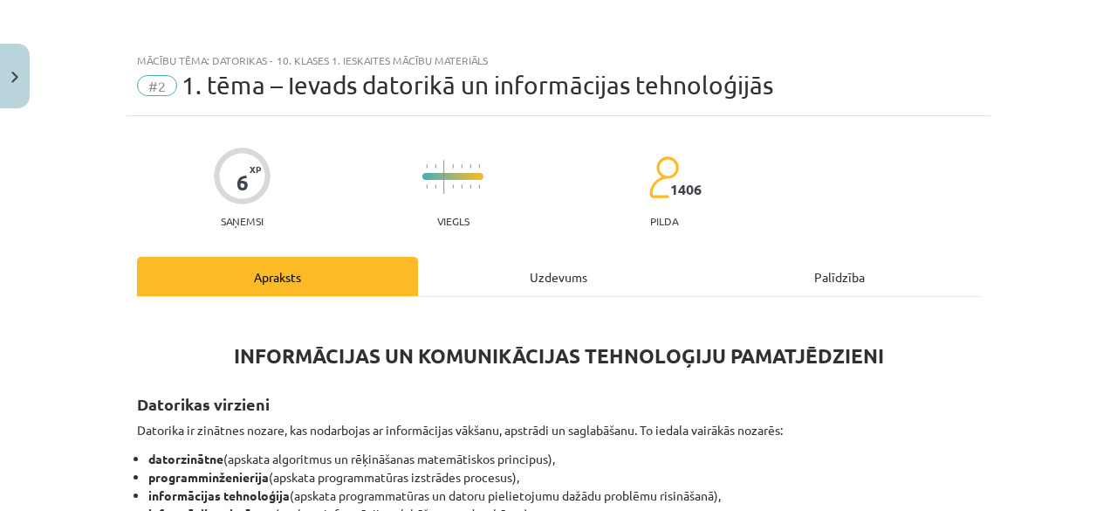
click at [517, 288] on div "Uzdevums" at bounding box center [558, 276] width 281 height 39
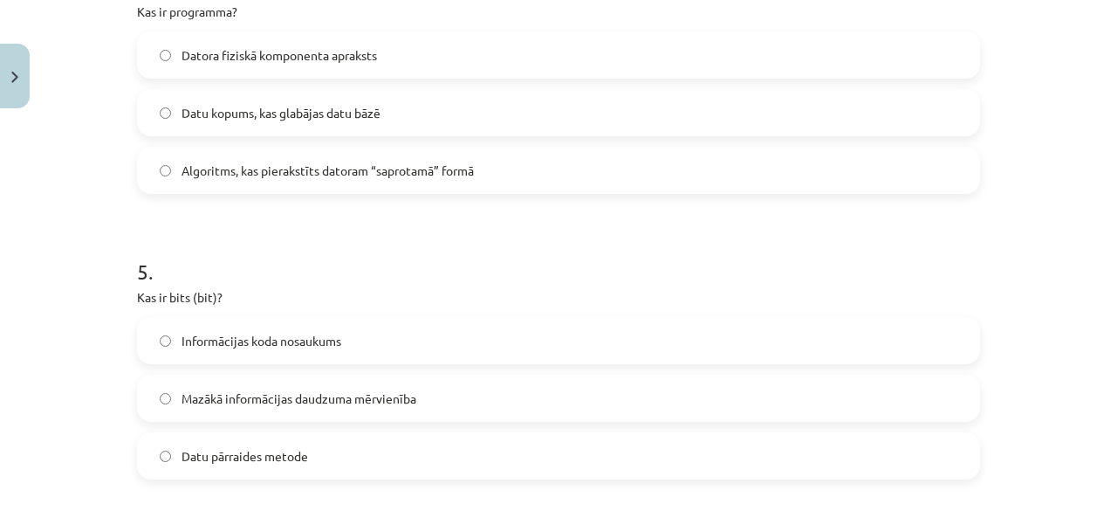
scroll to position [1394, 0]
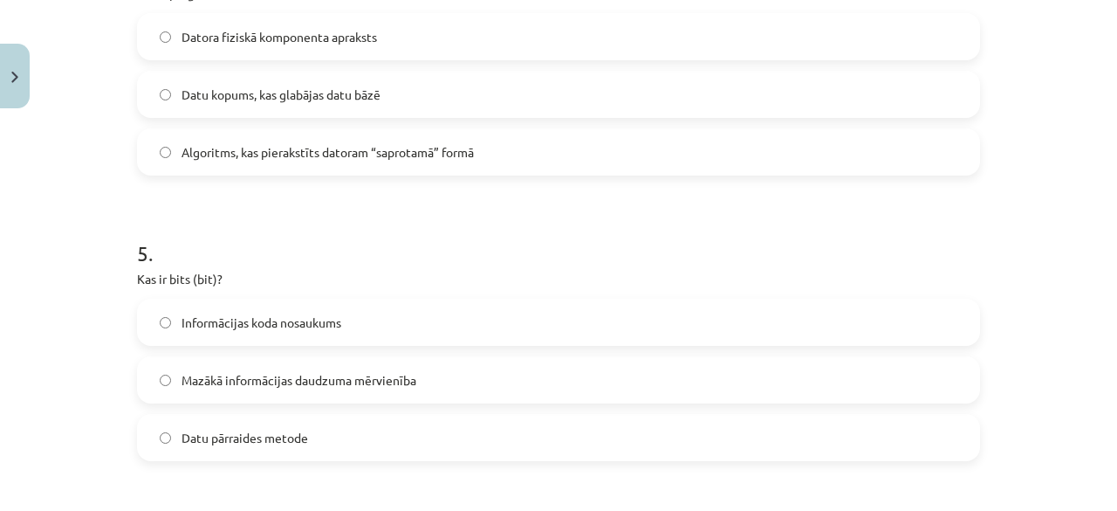
click at [656, 383] on label "Mazākā informācijas daudzuma mērvienība" at bounding box center [559, 380] width 840 height 44
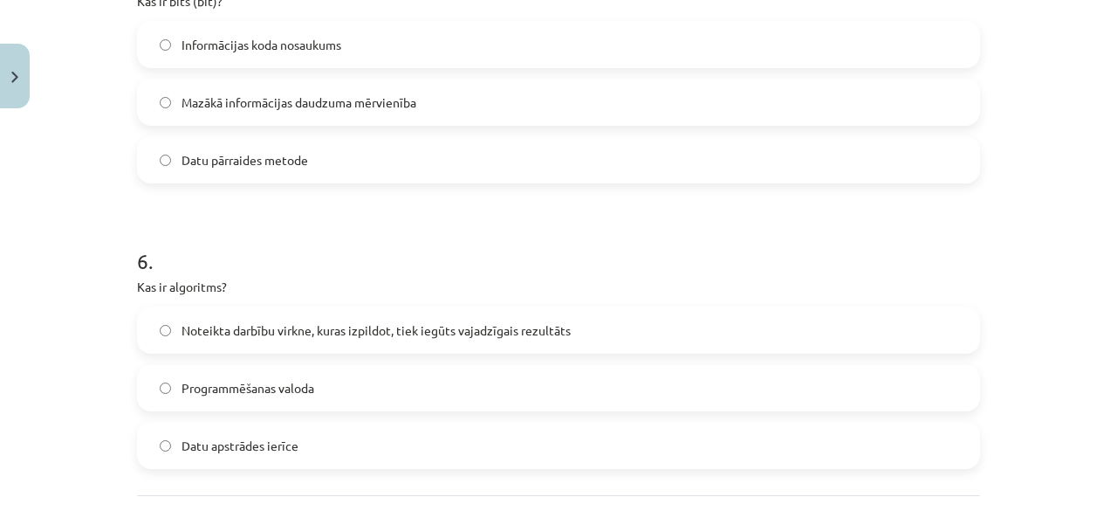
scroll to position [1831, 0]
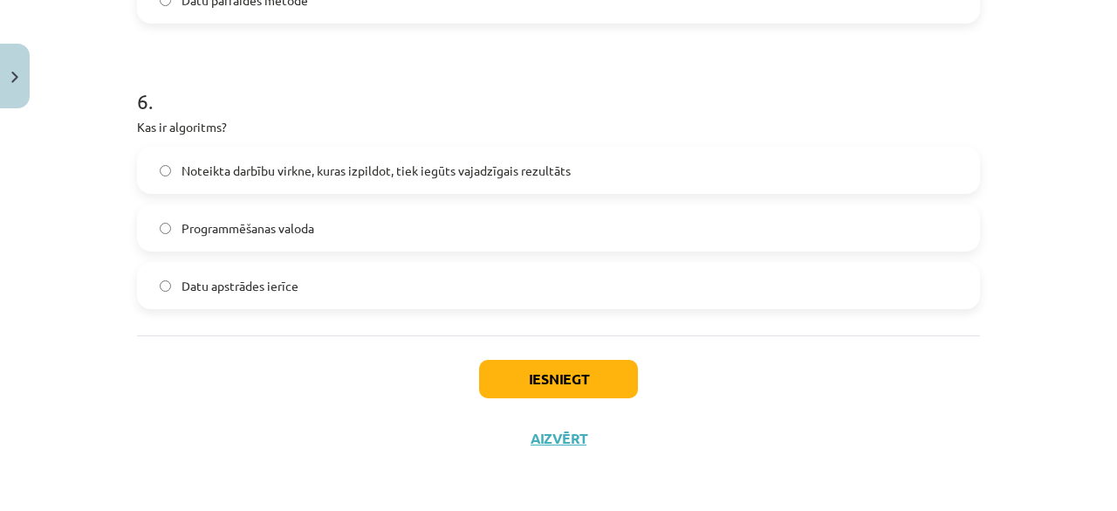
click at [554, 165] on span "Noteikta darbību virkne, kuras izpildot, tiek iegūts vajadzīgais rezultāts" at bounding box center [376, 170] width 389 height 18
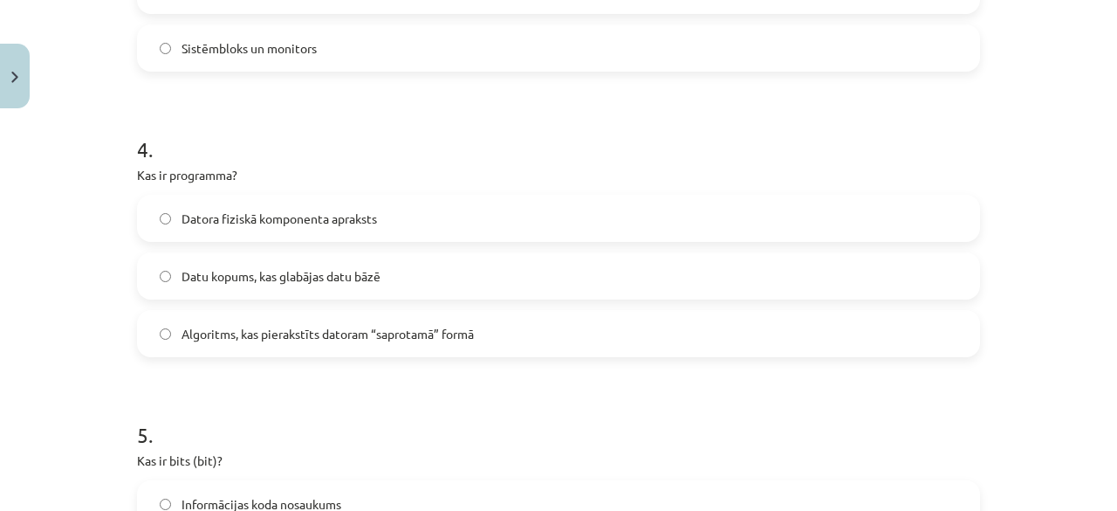
scroll to position [1219, 0]
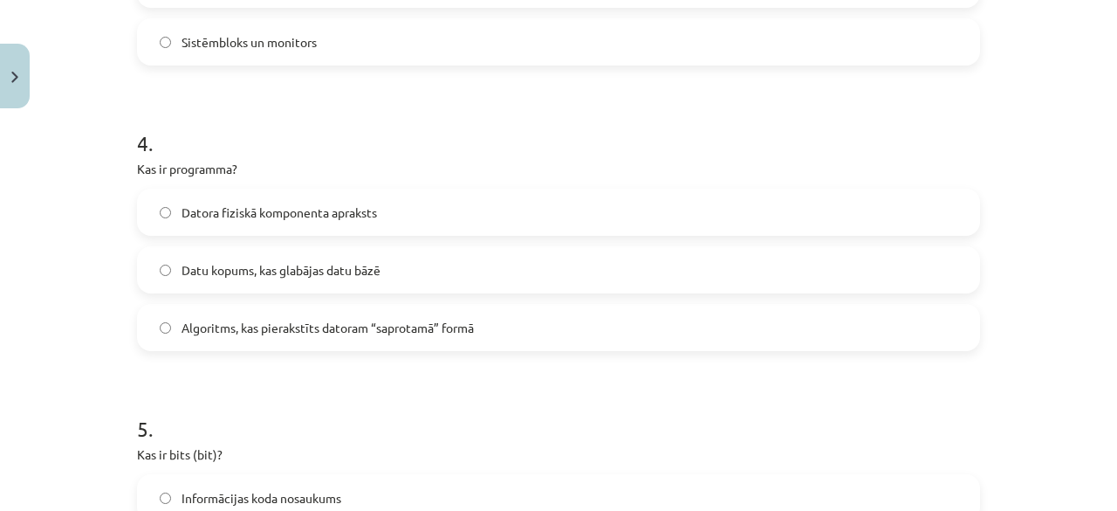
click at [353, 268] on span "Datu kopums, kas glabājas datu bāzē" at bounding box center [281, 270] width 199 height 18
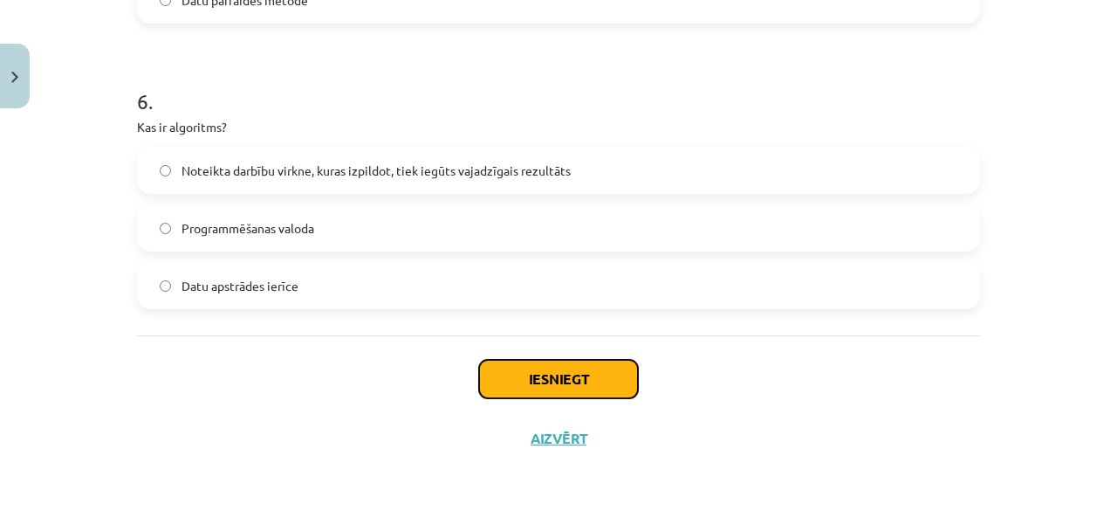
click at [585, 391] on button "Iesniegt" at bounding box center [558, 379] width 159 height 38
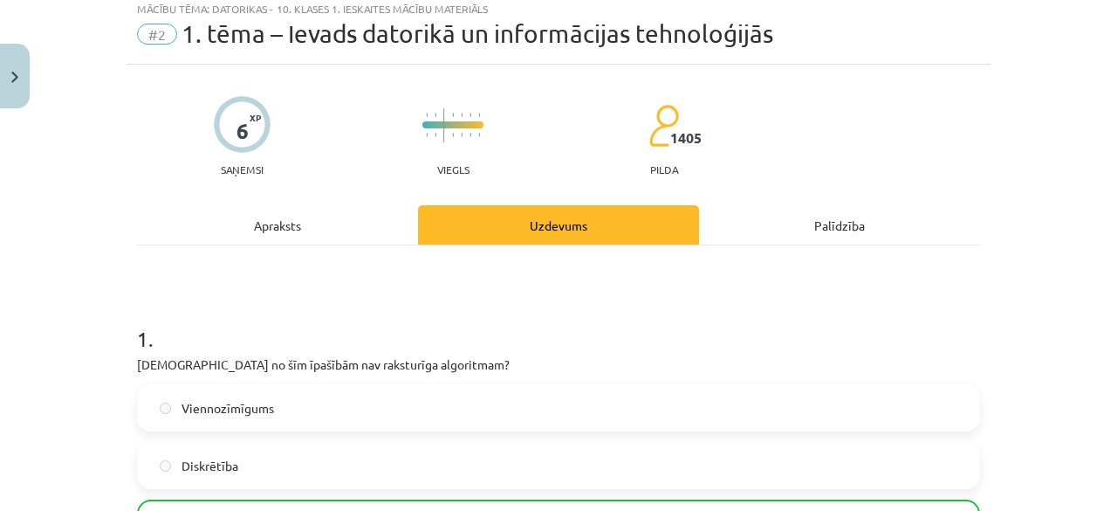
scroll to position [1886, 0]
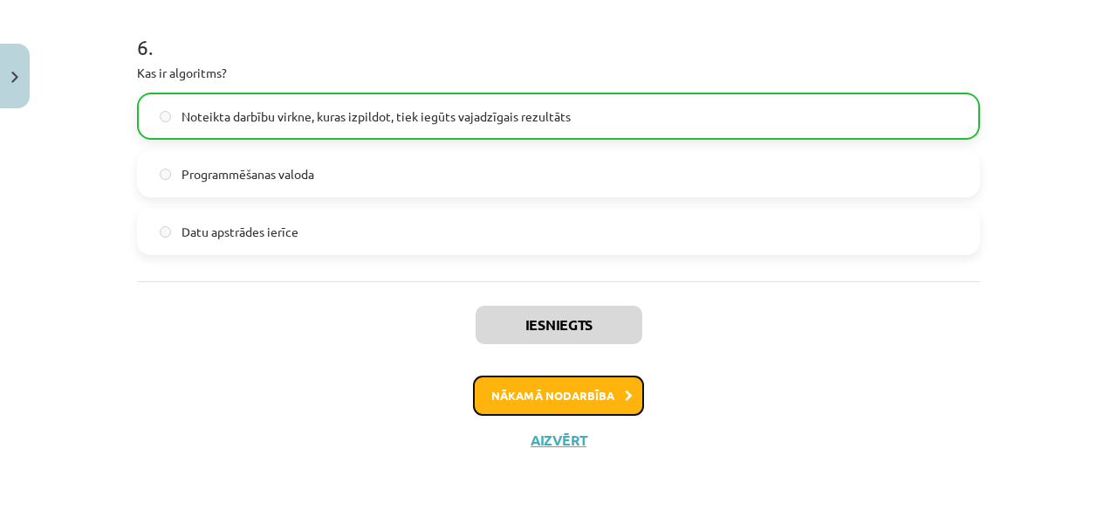
click at [548, 402] on button "Nākamā nodarbība" at bounding box center [558, 395] width 171 height 40
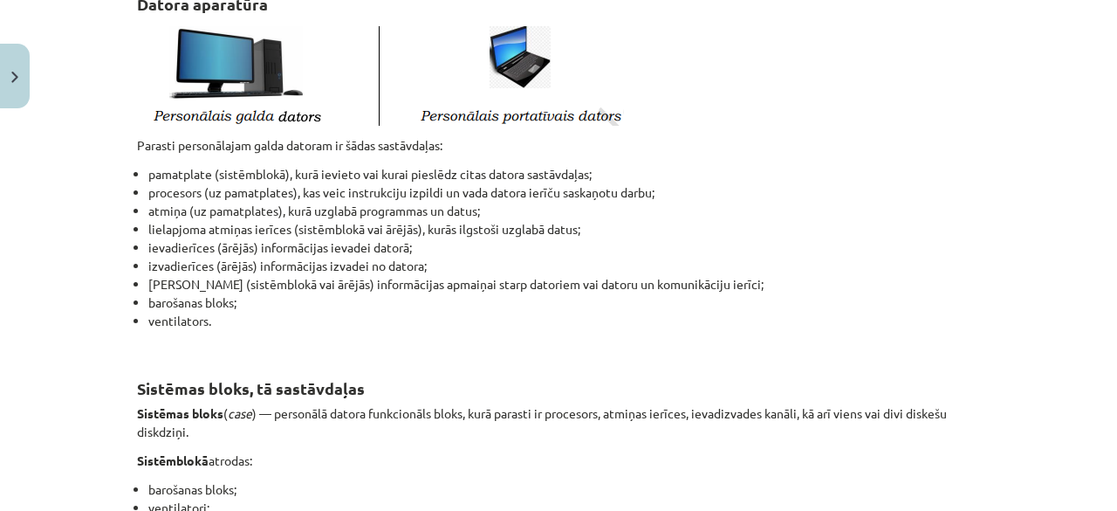
scroll to position [409, 0]
